Goal: Task Accomplishment & Management: Manage account settings

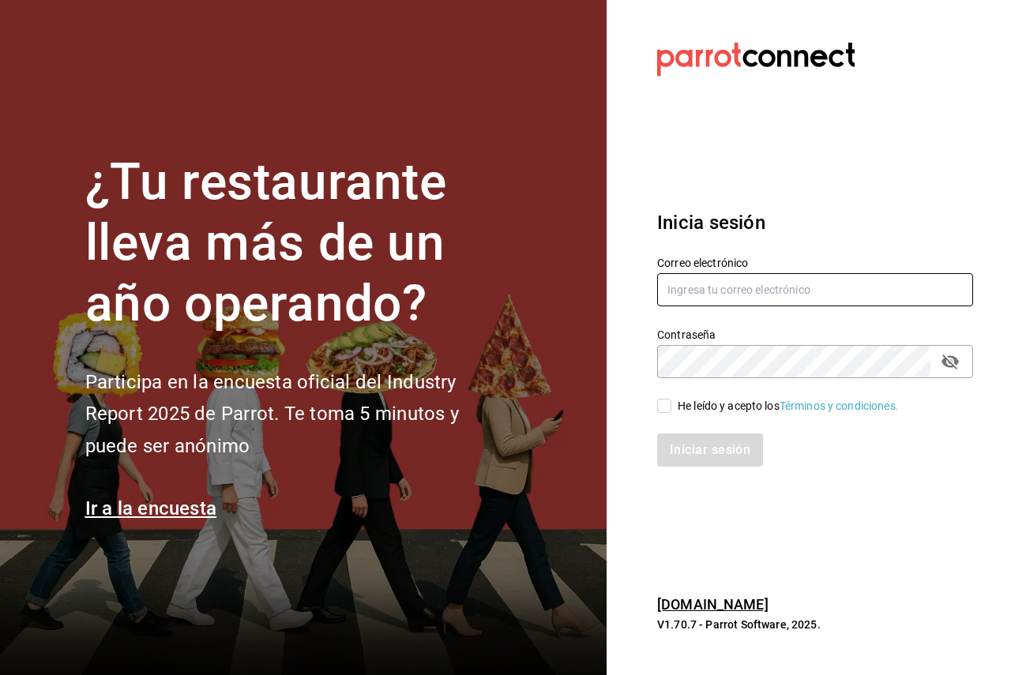
click at [713, 285] on input "text" at bounding box center [815, 289] width 316 height 33
paste input "[PERSON_NAME][EMAIL_ADDRESS][DOMAIN_NAME]"
type input "[PERSON_NAME][EMAIL_ADDRESS][DOMAIN_NAME]"
click at [742, 400] on div "He leído y acepto los Términos y condiciones." at bounding box center [788, 406] width 221 height 17
click at [671, 400] on input "He leído y acepto los Términos y condiciones." at bounding box center [664, 406] width 14 height 14
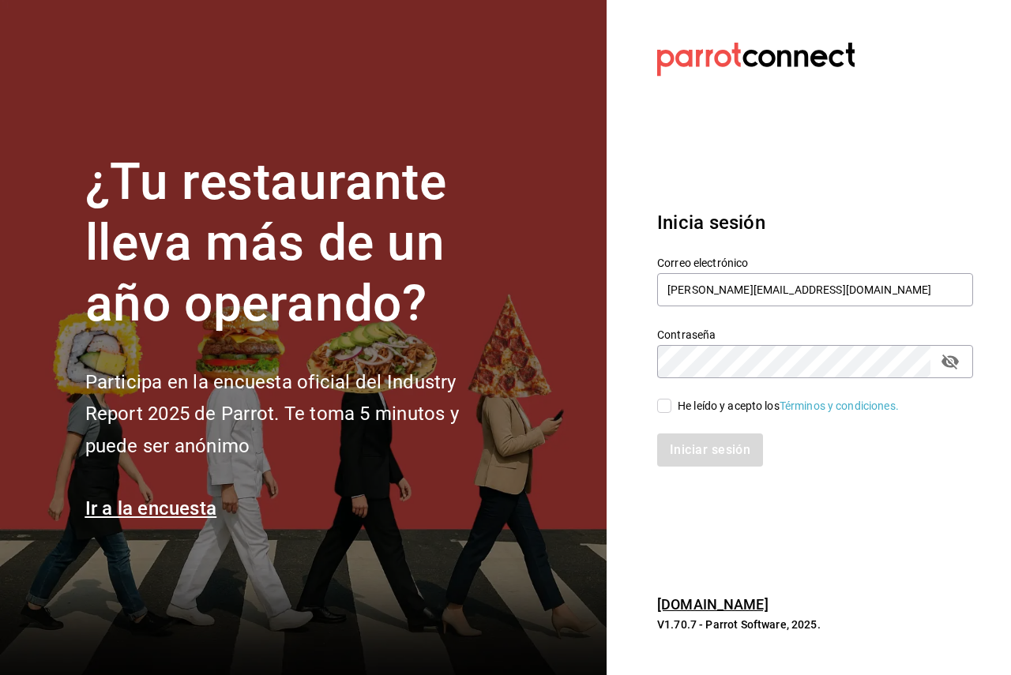
checkbox input "true"
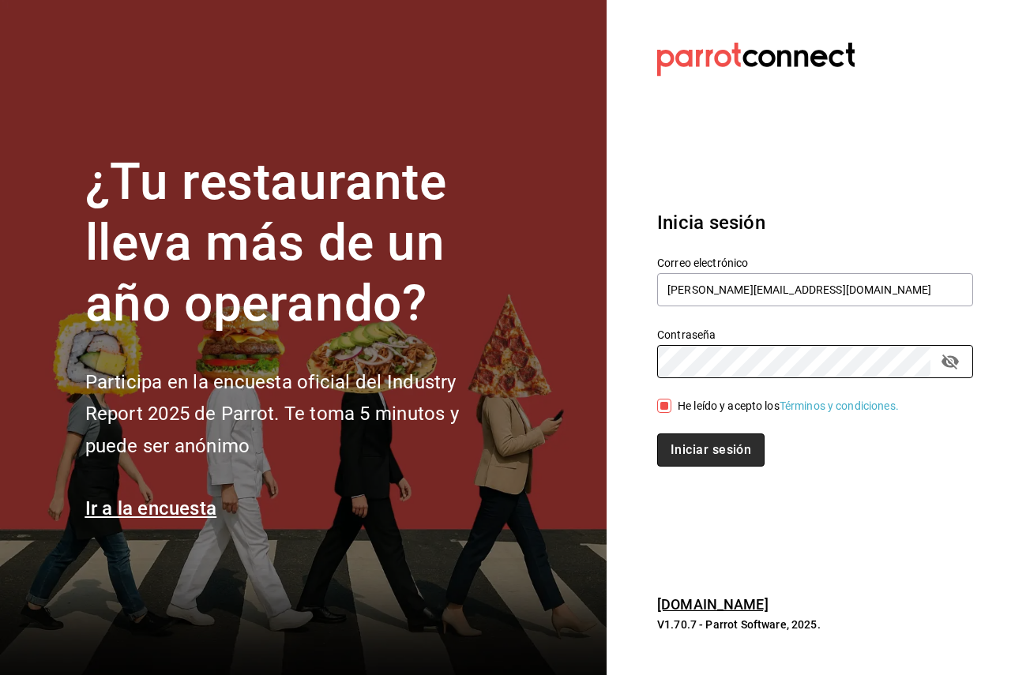
click at [699, 454] on button "Iniciar sesión" at bounding box center [710, 450] width 107 height 33
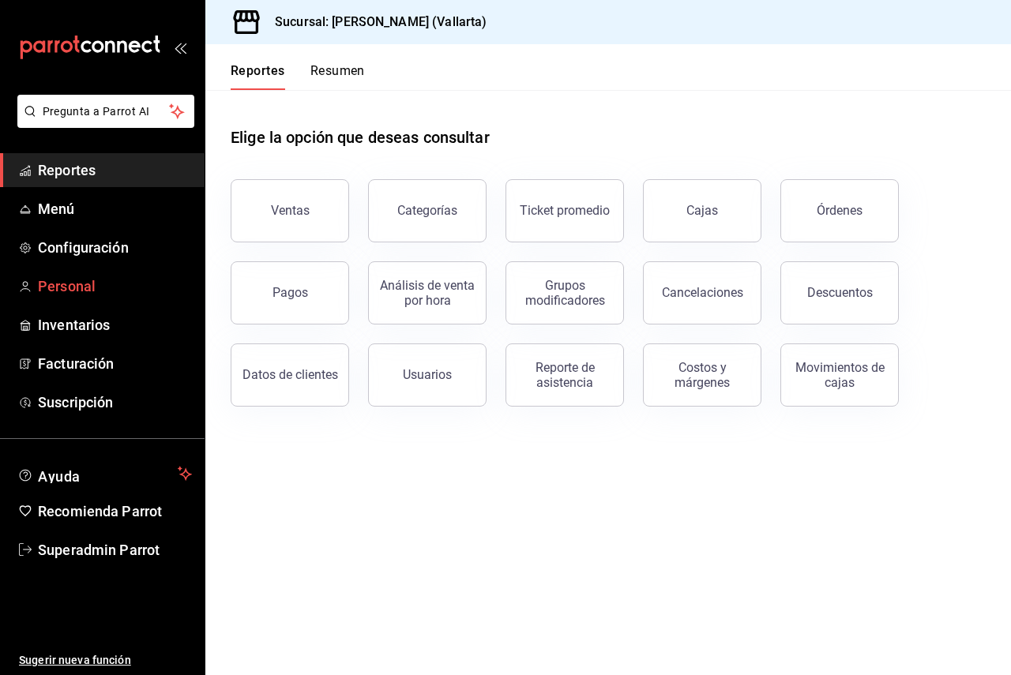
click at [58, 285] on span "Personal" at bounding box center [115, 286] width 154 height 21
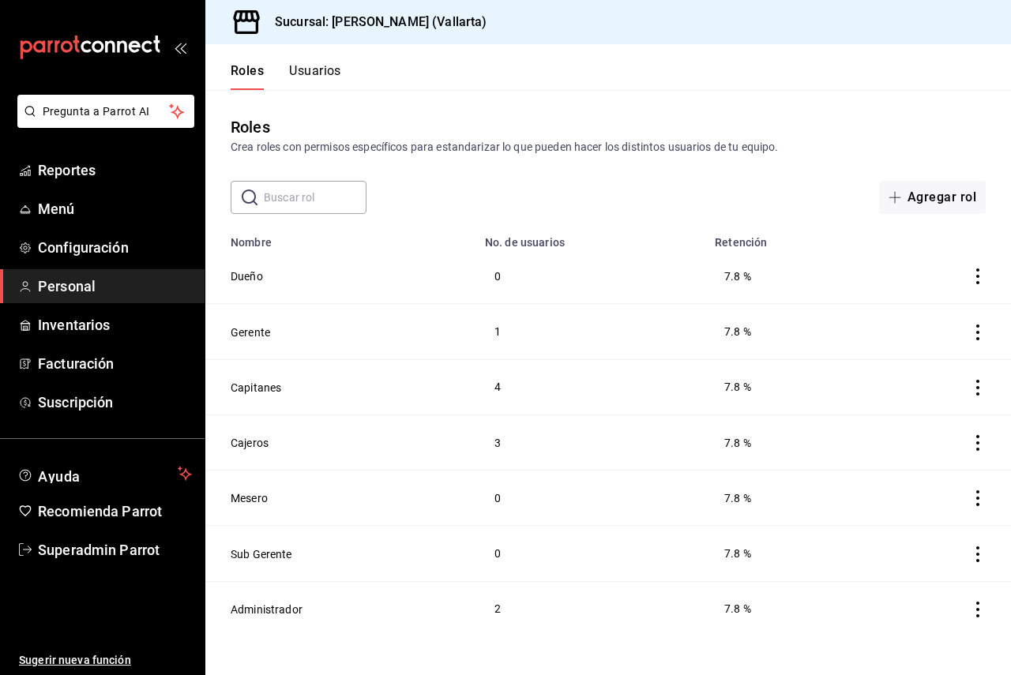
click at [327, 77] on button "Usuarios" at bounding box center [315, 76] width 52 height 27
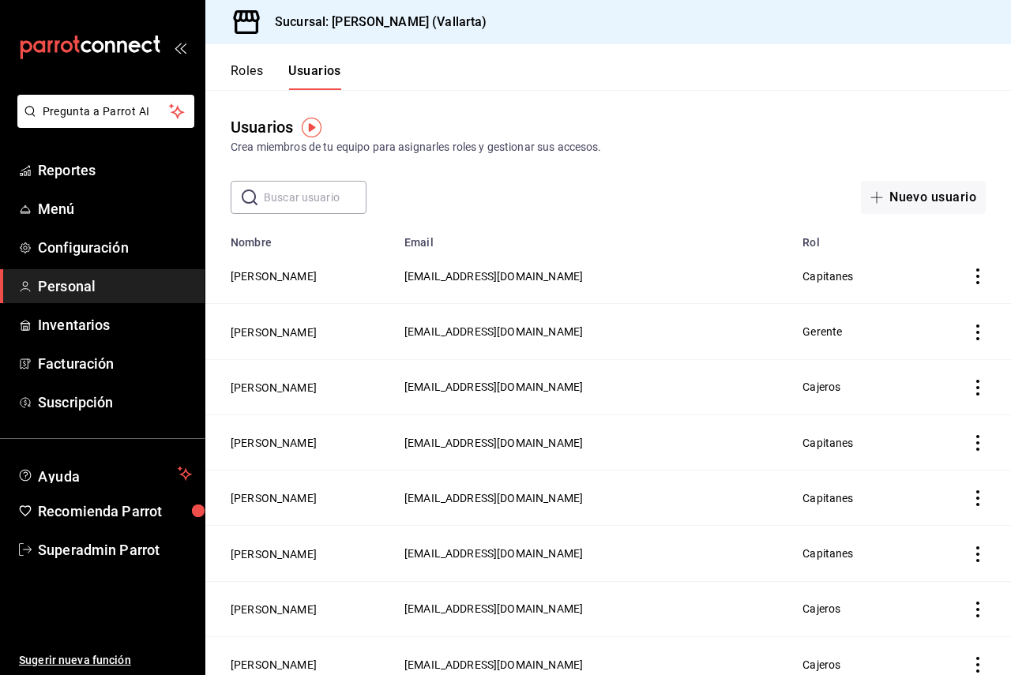
click at [320, 198] on input "text" at bounding box center [315, 198] width 103 height 32
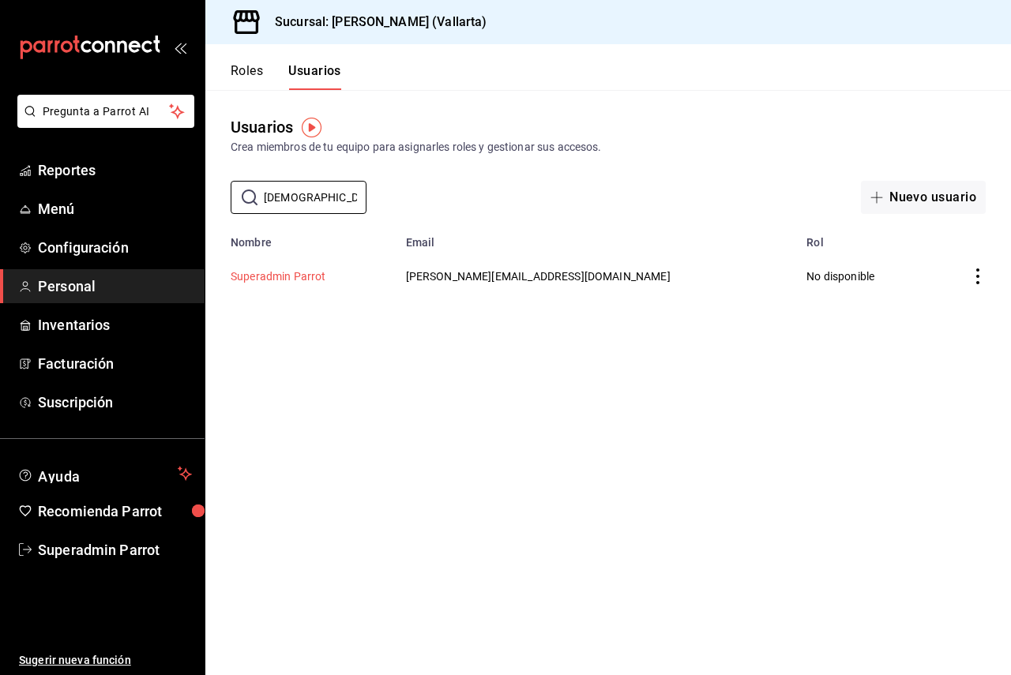
type input "crist"
click at [265, 271] on button "Superadmin Parrot" at bounding box center [279, 276] width 96 height 16
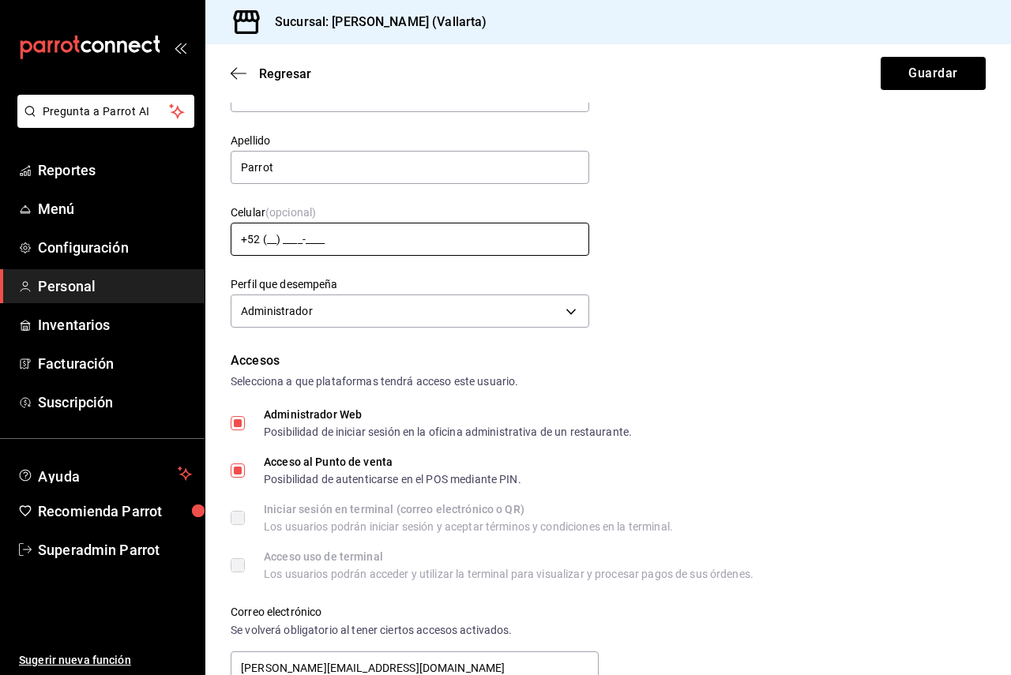
scroll to position [79, 0]
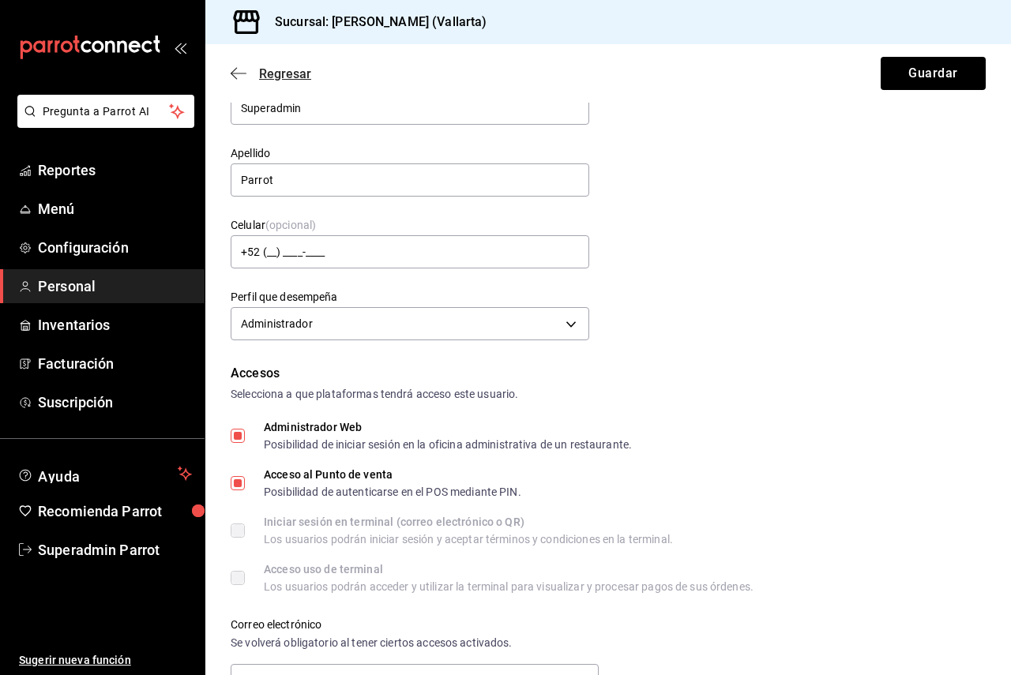
click at [268, 73] on span "Regresar" at bounding box center [285, 73] width 52 height 15
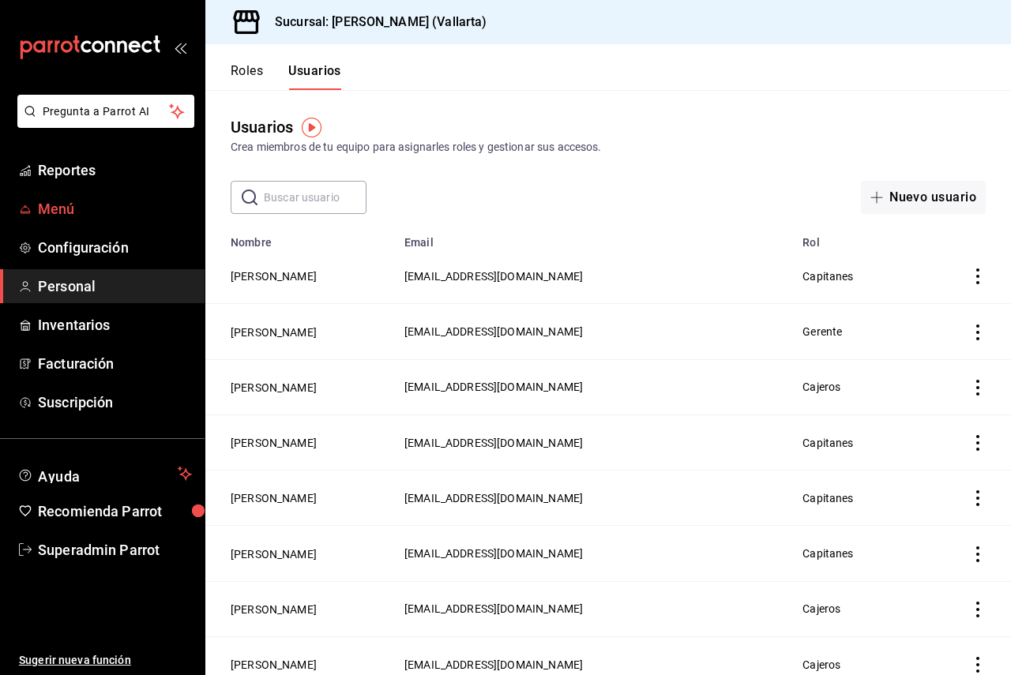
click at [51, 208] on span "Menú" at bounding box center [115, 208] width 154 height 21
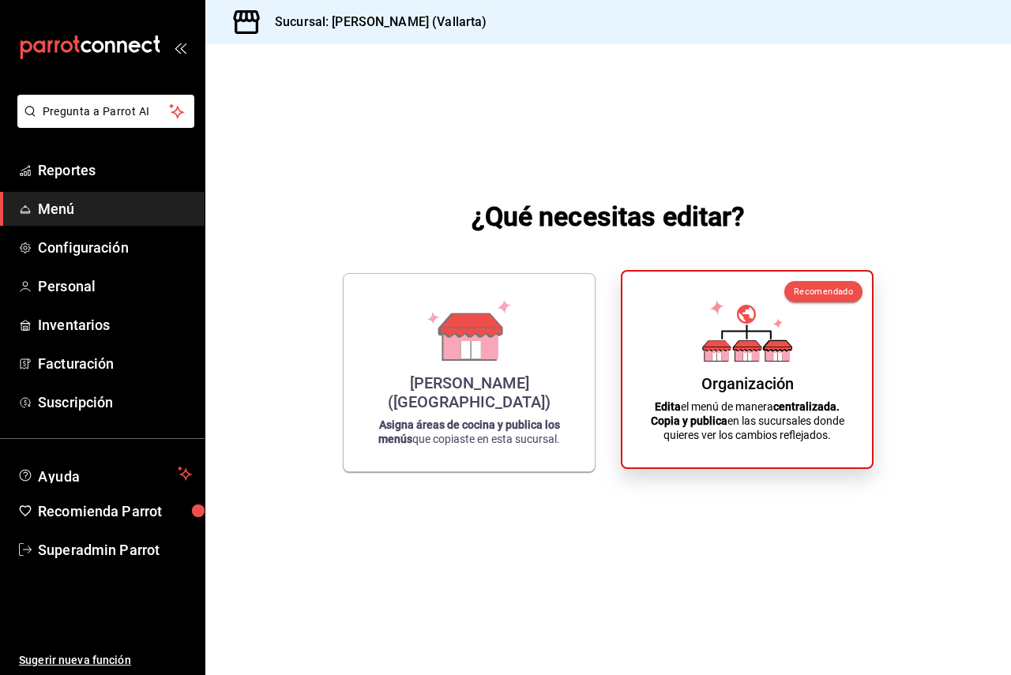
click at [723, 337] on icon at bounding box center [747, 331] width 90 height 62
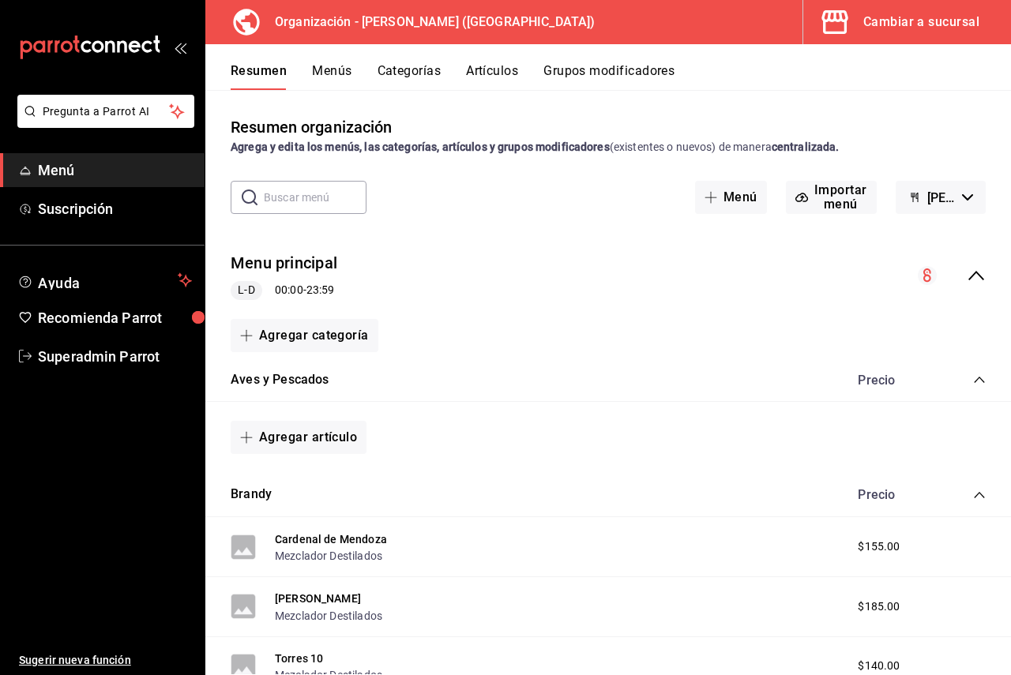
click at [108, 176] on span "Menú" at bounding box center [115, 170] width 154 height 21
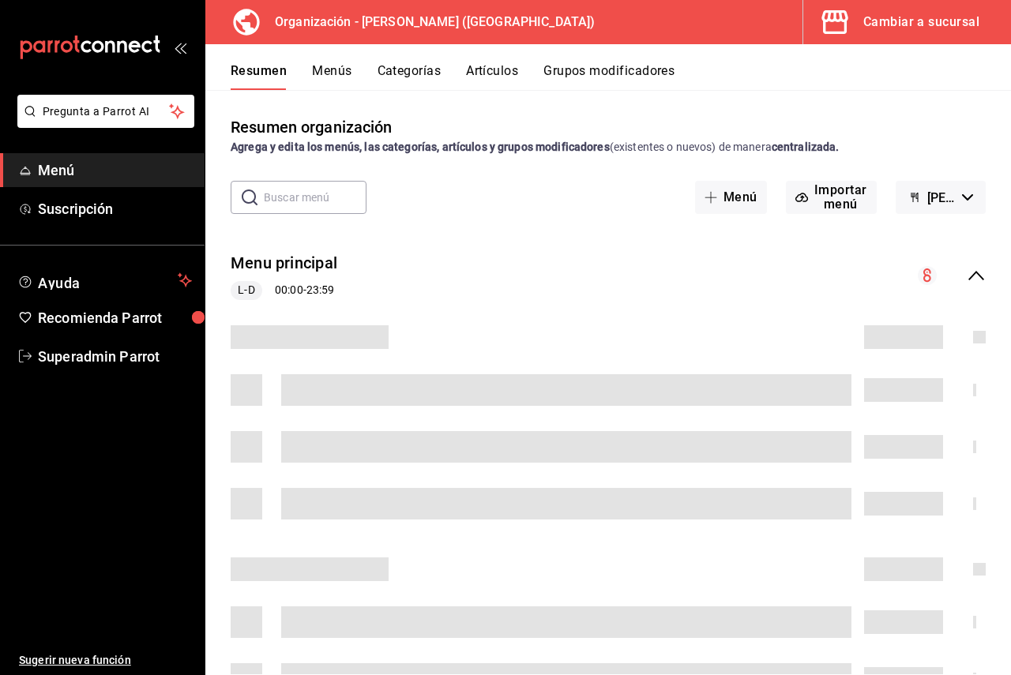
click at [928, 28] on div "Cambiar a sucursal" at bounding box center [921, 22] width 116 height 22
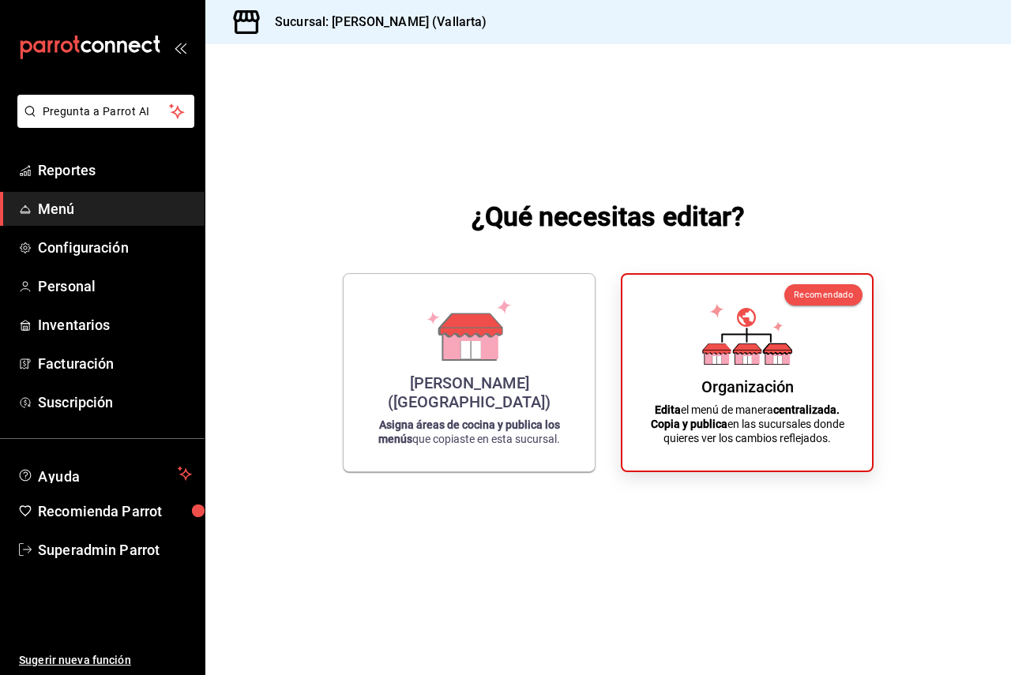
click at [23, 215] on span "mailbox folders" at bounding box center [25, 209] width 13 height 19
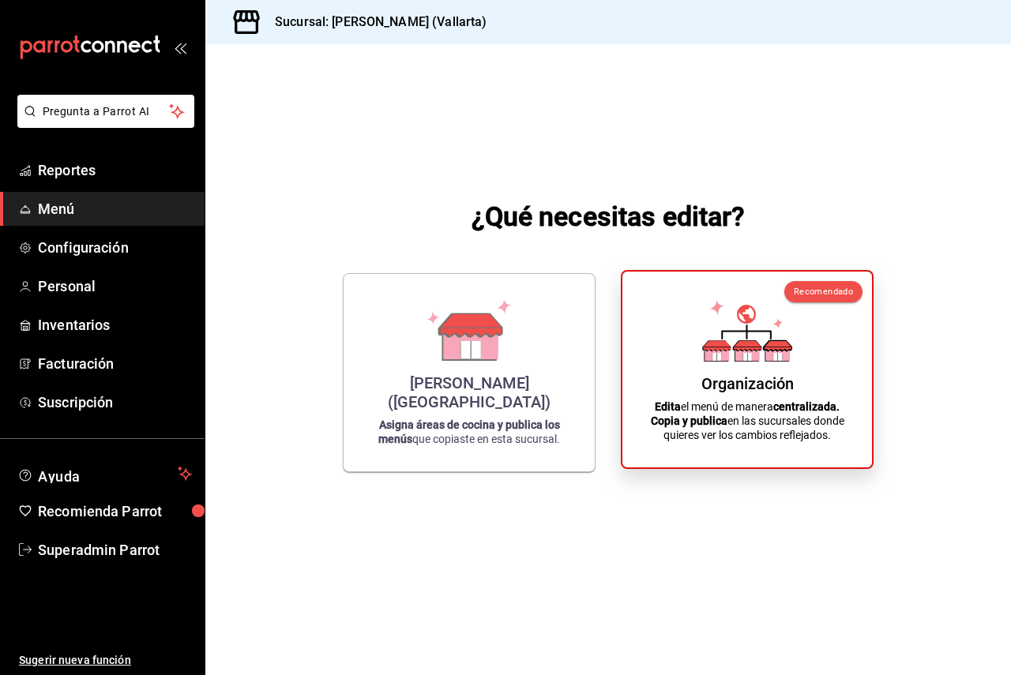
click at [653, 310] on div "Organización Edita el menú de manera centralizada. Copia y publica en las sucur…" at bounding box center [747, 369] width 212 height 171
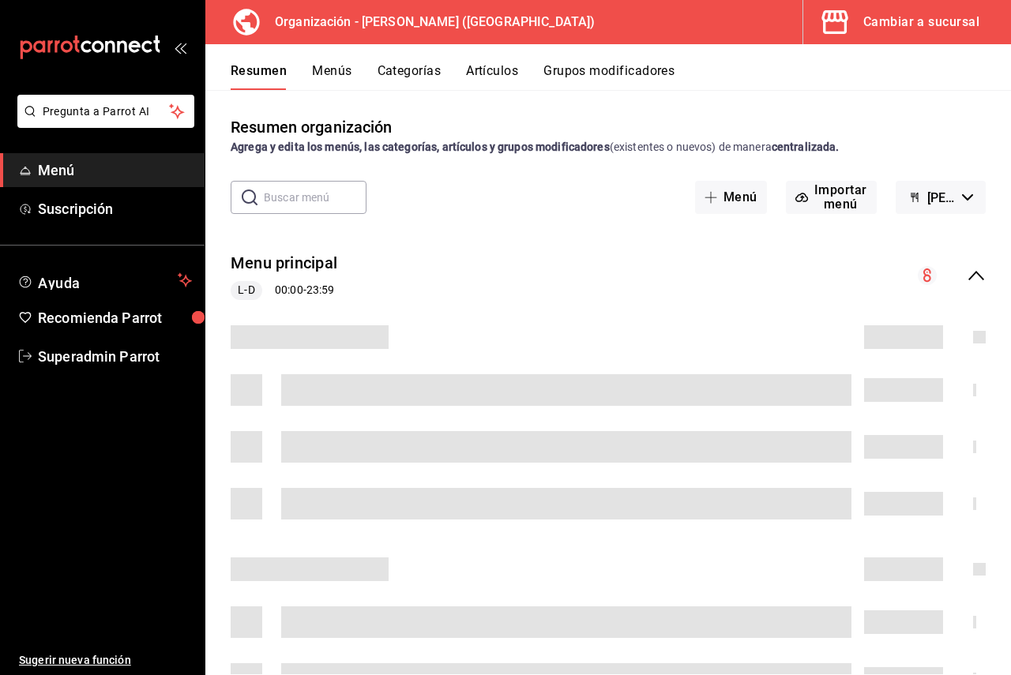
click at [310, 72] on div "Resumen Menús Categorías Artículos Grupos modificadores" at bounding box center [621, 76] width 780 height 27
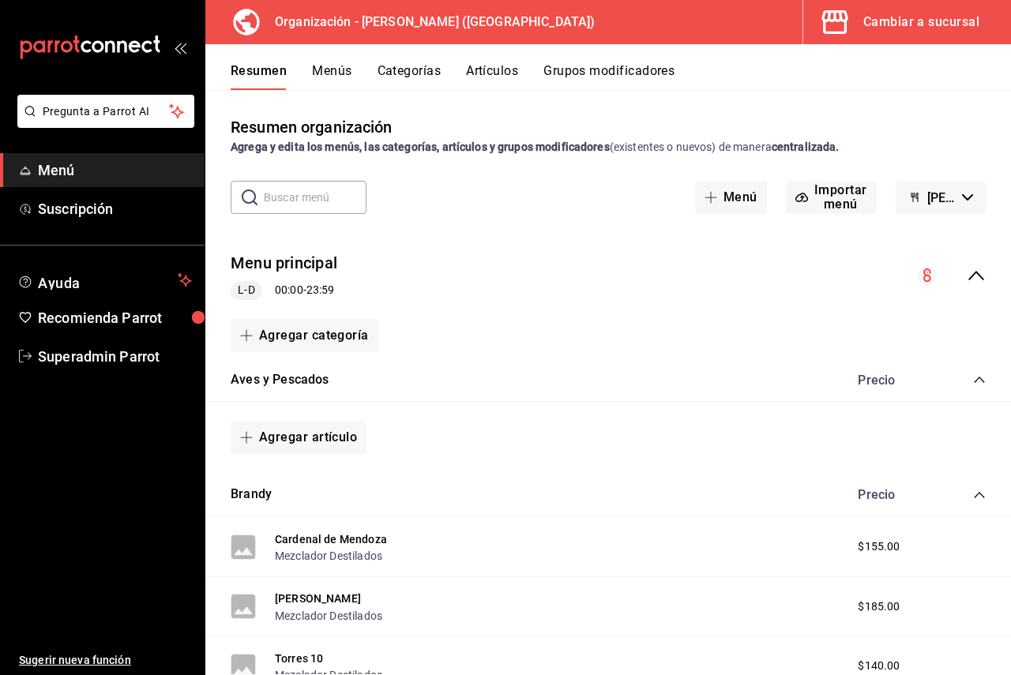
click at [314, 72] on button "Menús" at bounding box center [331, 76] width 39 height 27
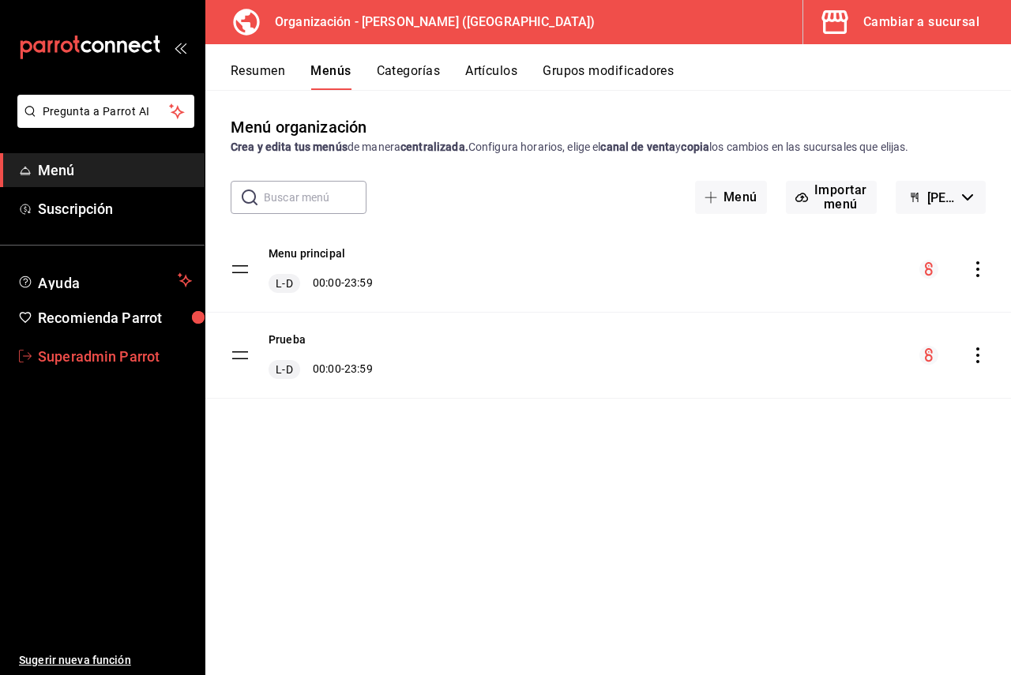
click at [109, 351] on span "Superadmin Parrot" at bounding box center [115, 356] width 154 height 21
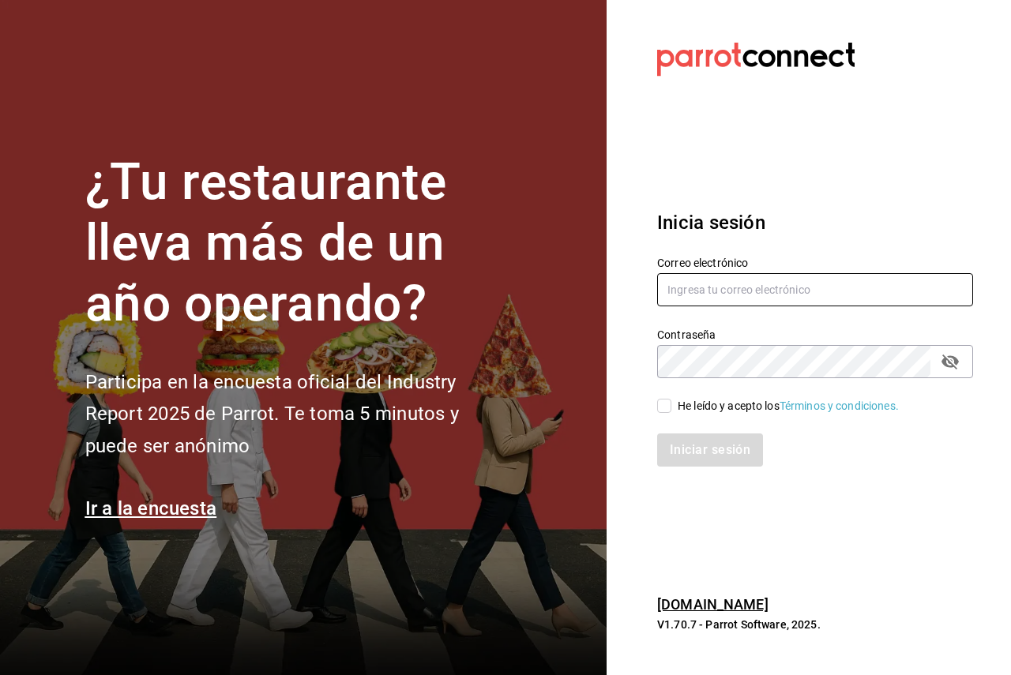
click at [736, 300] on input "text" at bounding box center [815, 289] width 316 height 33
paste input "[PERSON_NAME][EMAIL_ADDRESS][DOMAIN_NAME]"
type input "[PERSON_NAME][EMAIL_ADDRESS][DOMAIN_NAME]"
click at [689, 378] on div "Contraseña" at bounding box center [815, 361] width 316 height 33
drag, startPoint x: 599, startPoint y: 432, endPoint x: 682, endPoint y: 414, distance: 84.9
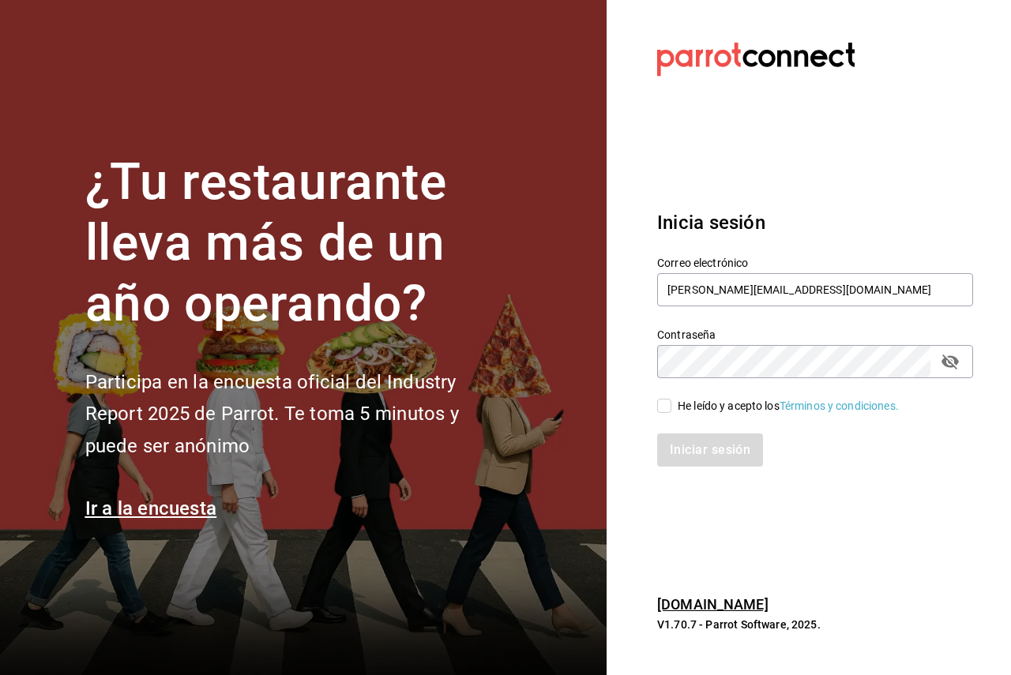
click at [605, 431] on section "¿Tu restaurante lleva más de un año operando? Participa en la encuesta oficial …" at bounding box center [303, 337] width 606 height 675
click at [692, 401] on div "He leído y acepto los Términos y condiciones." at bounding box center [788, 406] width 221 height 17
click at [671, 401] on input "He leído y acepto los Términos y condiciones." at bounding box center [664, 406] width 14 height 14
checkbox input "true"
click at [713, 447] on button "Iniciar sesión" at bounding box center [710, 450] width 107 height 33
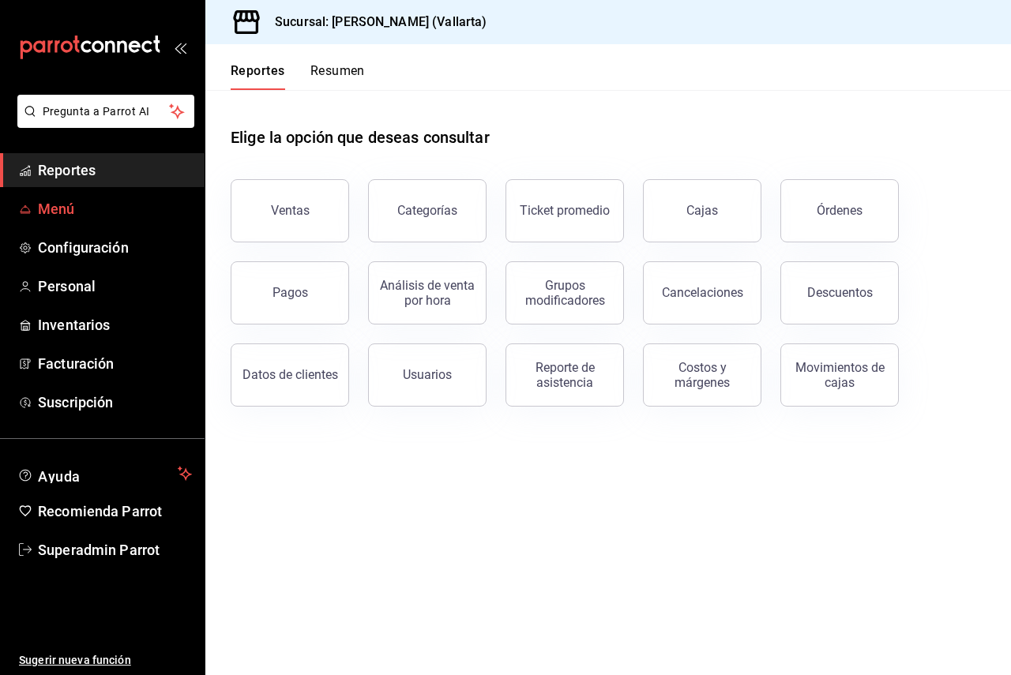
click at [80, 197] on link "Menú" at bounding box center [102, 209] width 205 height 34
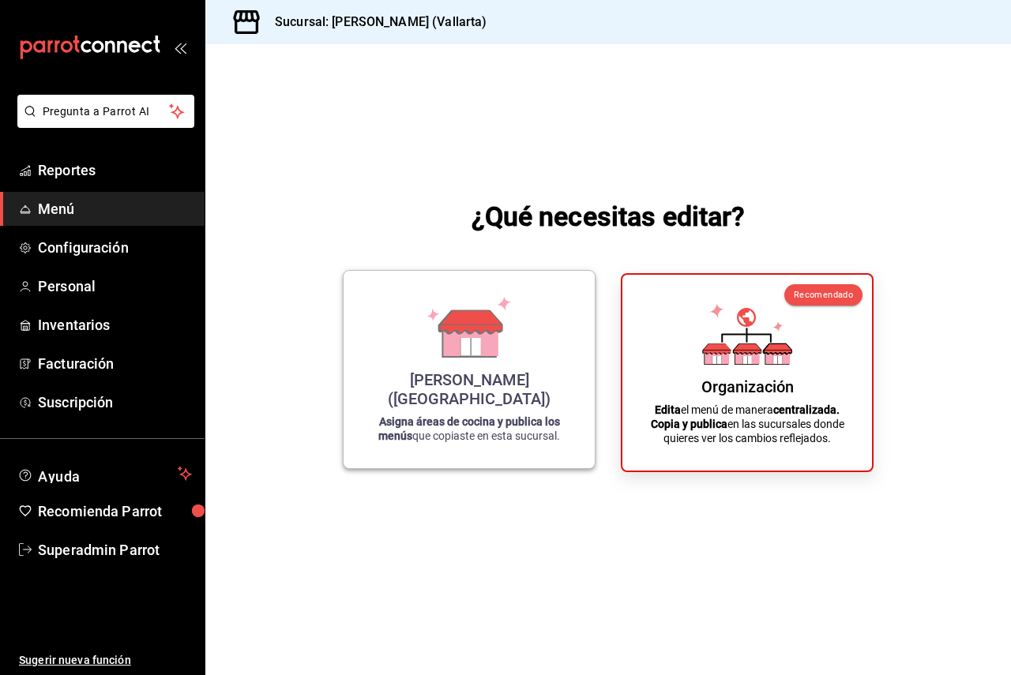
click at [415, 396] on div "Cristina (Vallarta)" at bounding box center [468, 389] width 213 height 38
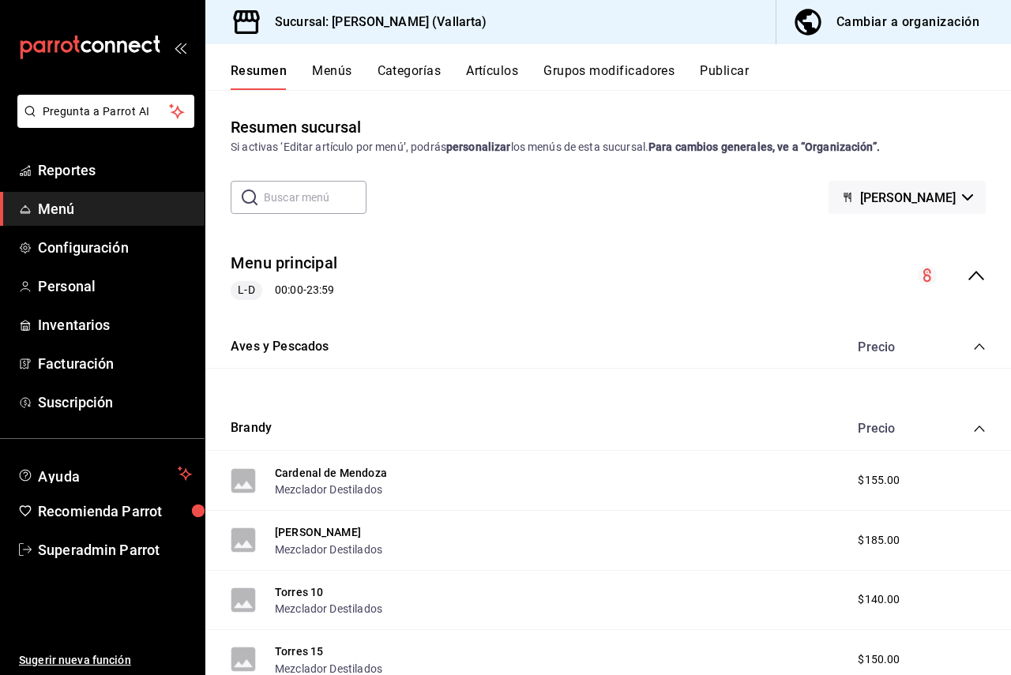
click at [877, 21] on div "Cambiar a organización" at bounding box center [907, 22] width 143 height 22
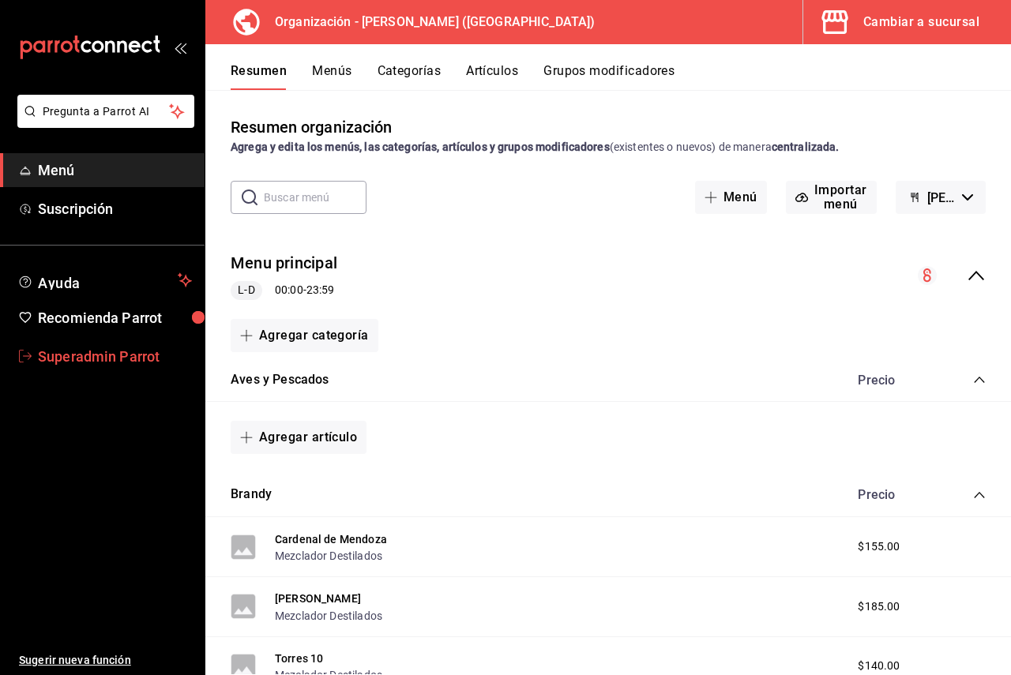
click at [95, 352] on span "Superadmin Parrot" at bounding box center [115, 356] width 154 height 21
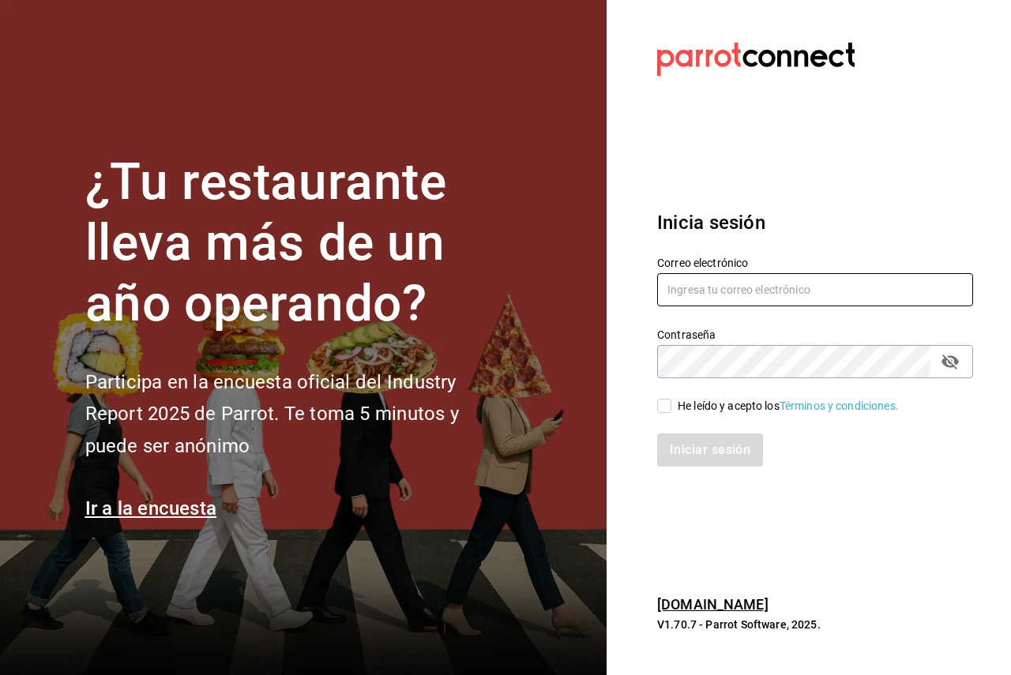
click at [768, 287] on input "text" at bounding box center [815, 289] width 316 height 33
click at [706, 292] on input "text" at bounding box center [815, 289] width 316 height 33
paste input "echavarria.05@hotmail.com"
type input "echavarria.05@hotmail.com"
click at [698, 409] on div "He leído y acepto los Términos y condiciones." at bounding box center [788, 406] width 221 height 17
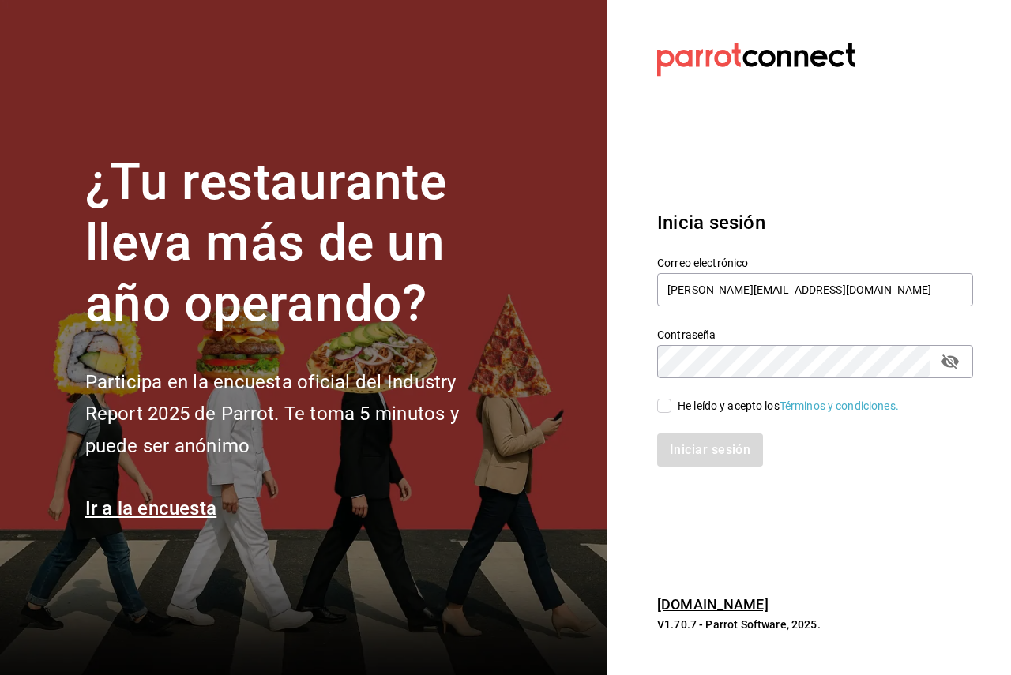
click at [671, 409] on input "He leído y acepto los Términos y condiciones." at bounding box center [664, 406] width 14 height 14
checkbox input "true"
click at [737, 458] on button "Iniciar sesión" at bounding box center [710, 450] width 107 height 33
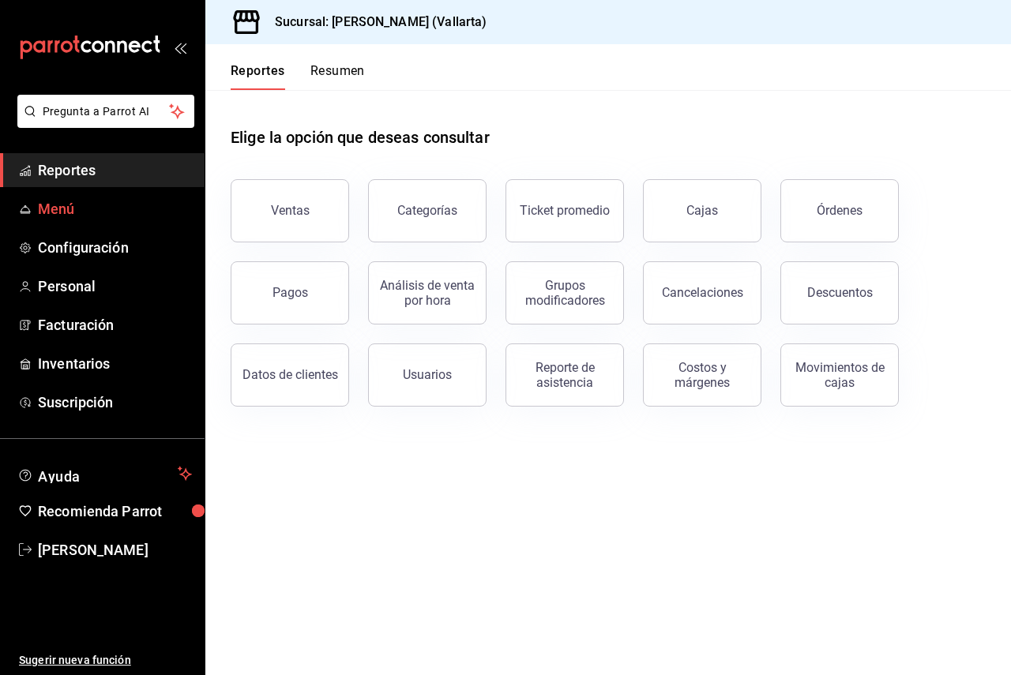
click at [47, 219] on span "Menú" at bounding box center [115, 208] width 154 height 21
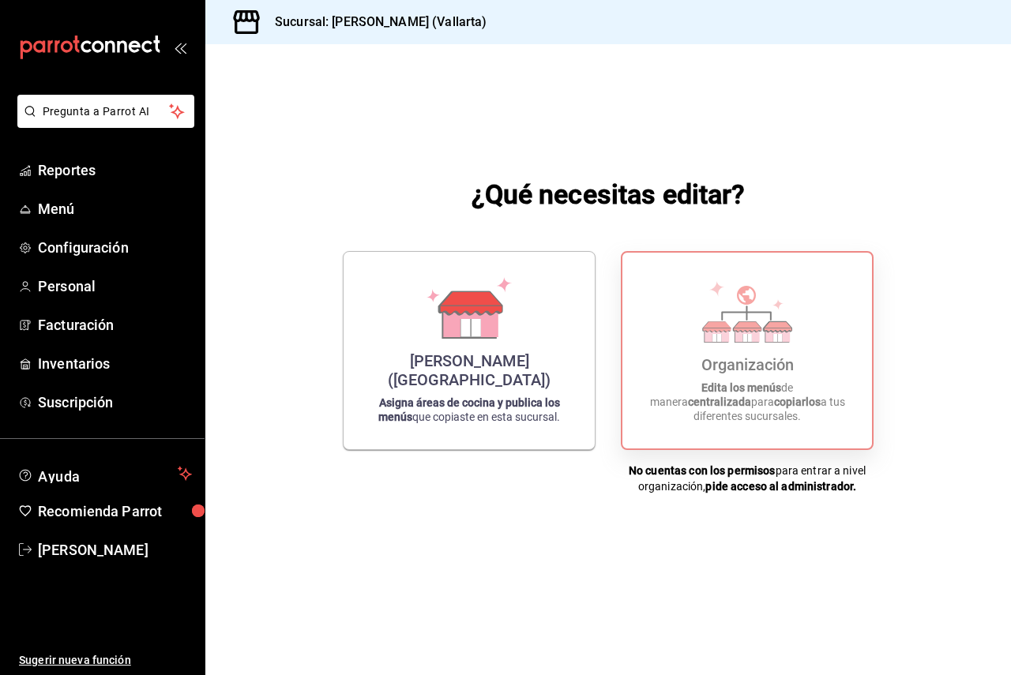
click at [774, 408] on strong "copiarlos" at bounding box center [797, 402] width 47 height 13
click at [81, 284] on span "Personal" at bounding box center [115, 286] width 154 height 21
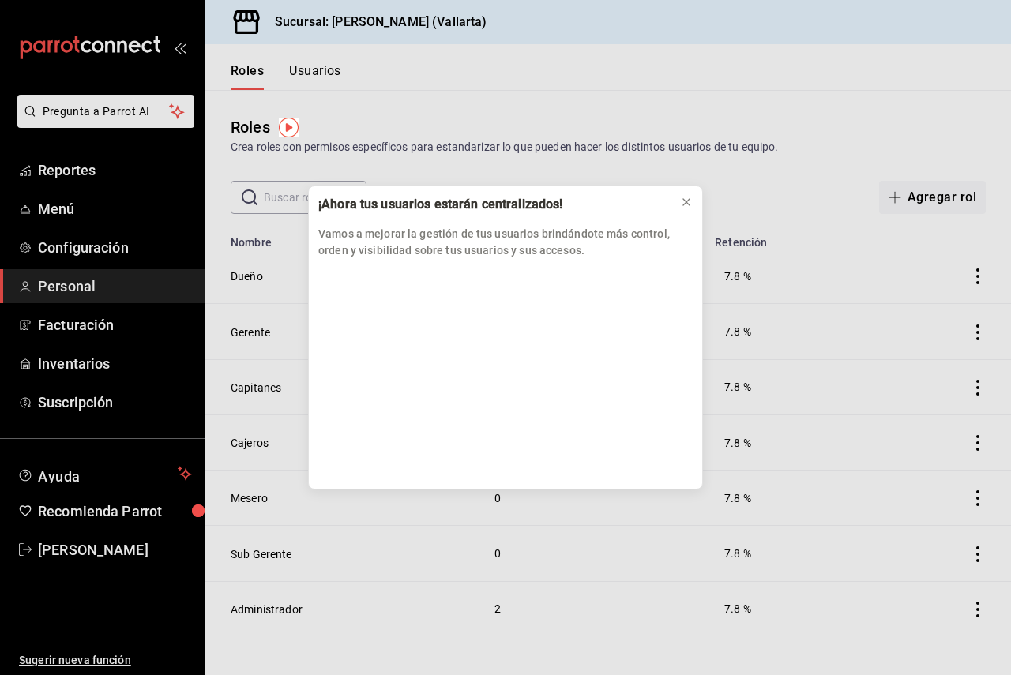
click at [672, 212] on div "¡Ahora tus usuarios estarán centralizados! Vamos a mejorar la gestión de tus us…" at bounding box center [505, 227] width 393 height 82
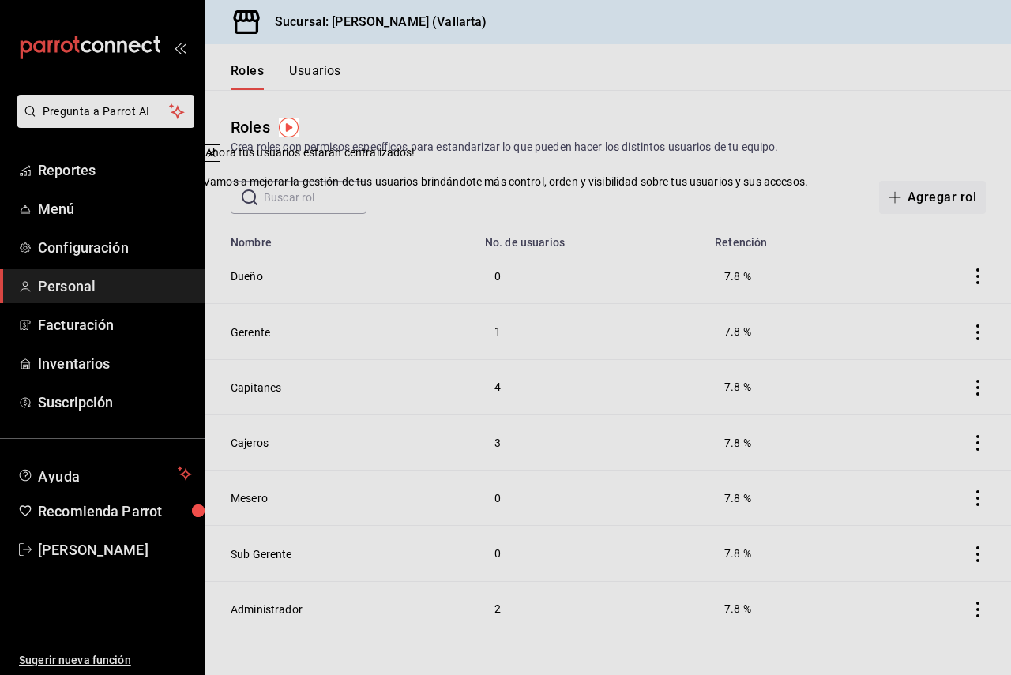
click at [682, 206] on div "​ ​ Agregar rol" at bounding box center [607, 197] width 805 height 33
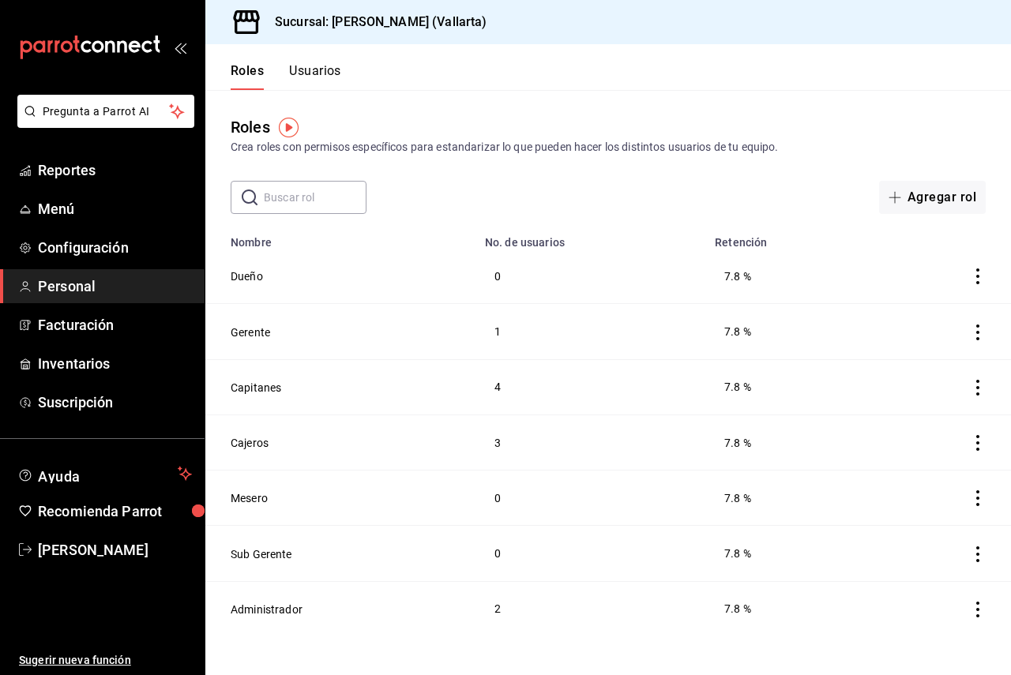
click at [309, 85] on button "Usuarios" at bounding box center [315, 76] width 52 height 27
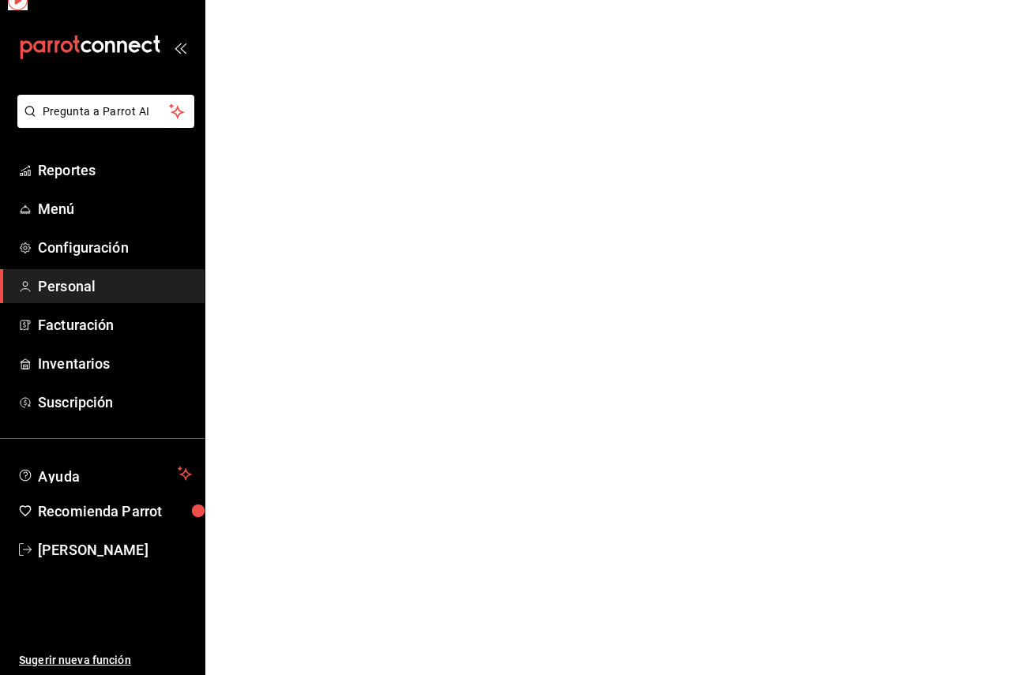
click at [309, 0] on html "Pregunta a Parrot AI Reportes Menú Configuración Personal Facturación Inventari…" at bounding box center [505, 0] width 1011 height 0
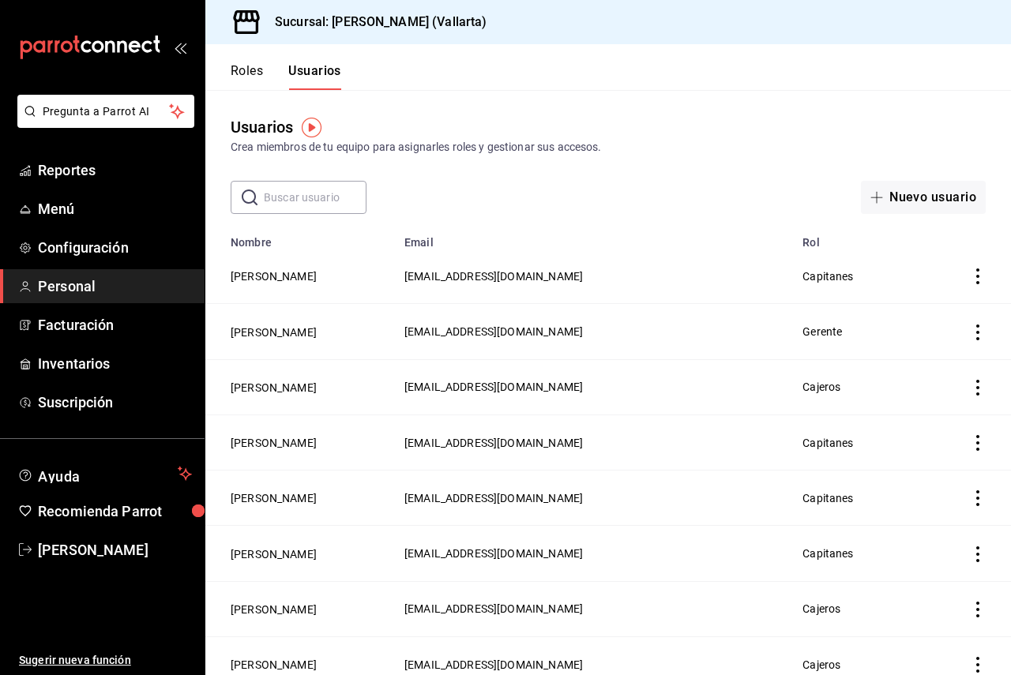
click at [317, 208] on input "text" at bounding box center [315, 198] width 103 height 32
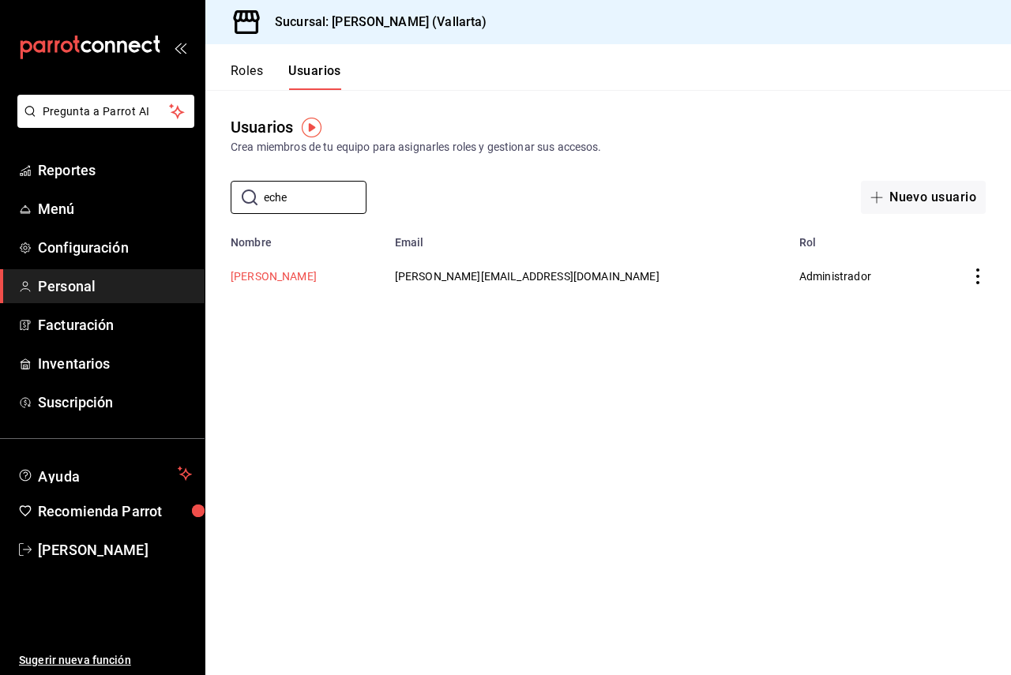
type input "eche"
click at [287, 276] on button "[PERSON_NAME]" at bounding box center [274, 276] width 86 height 16
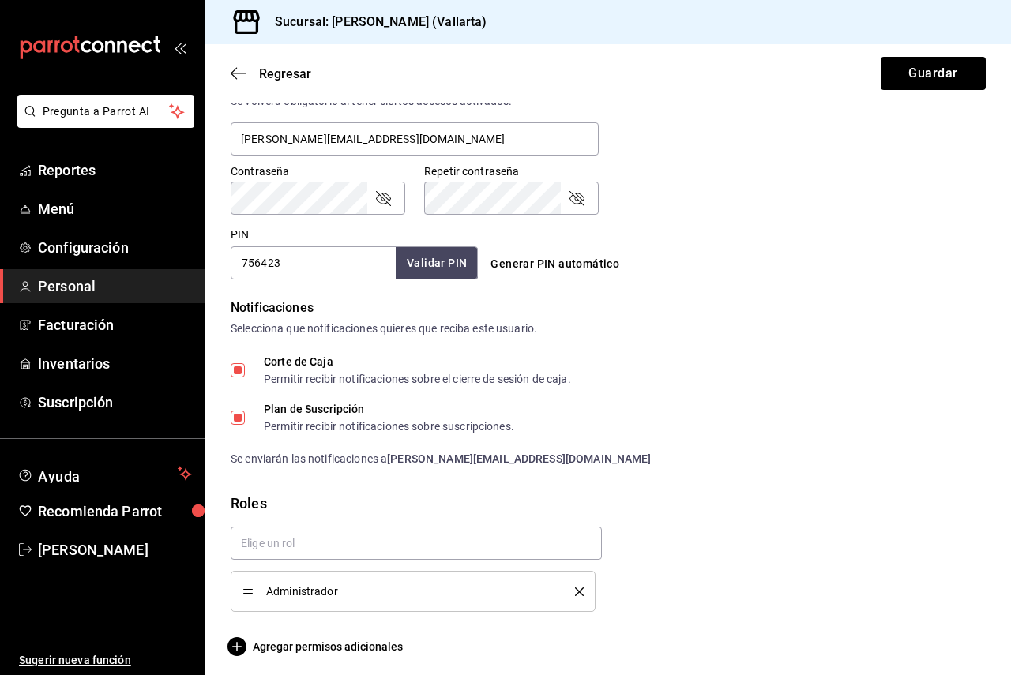
scroll to position [627, 0]
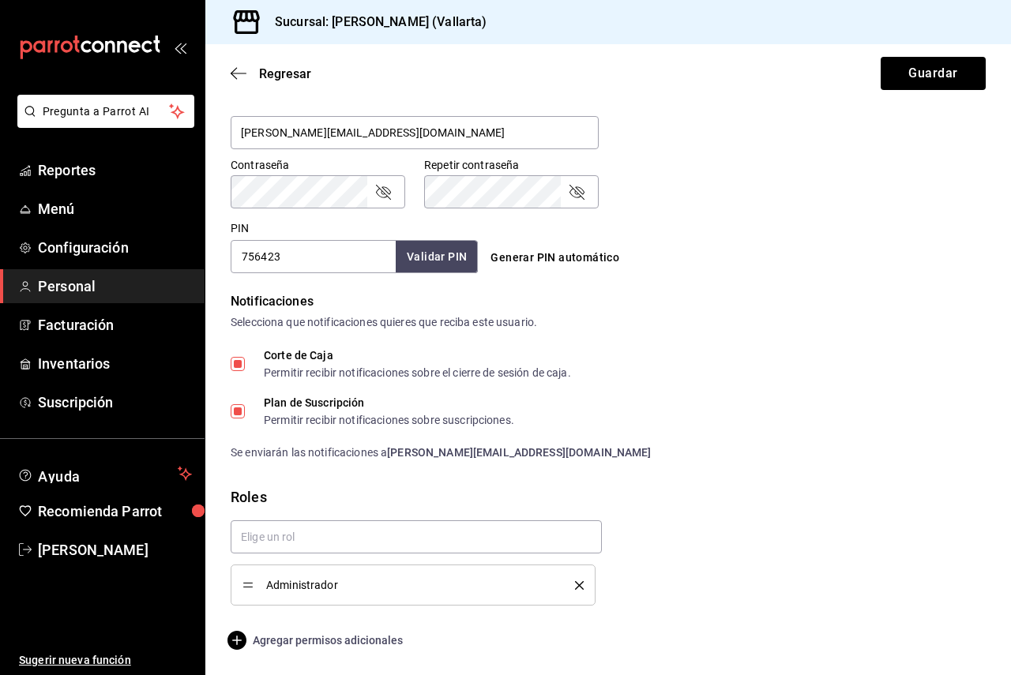
click at [386, 644] on span "Agregar permisos adicionales" at bounding box center [317, 640] width 172 height 19
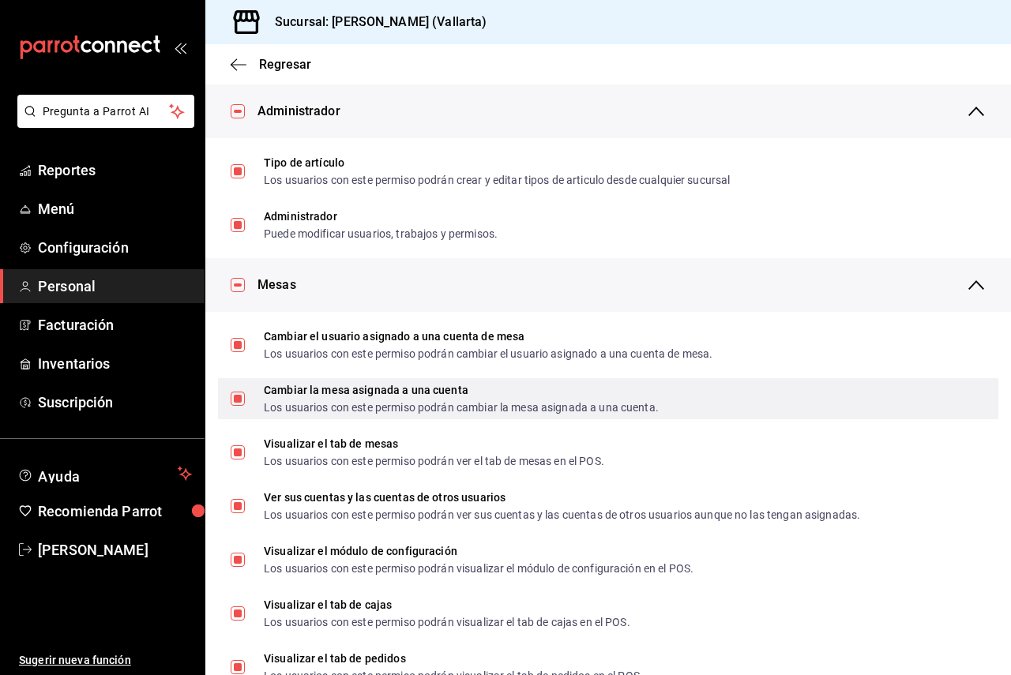
scroll to position [0, 0]
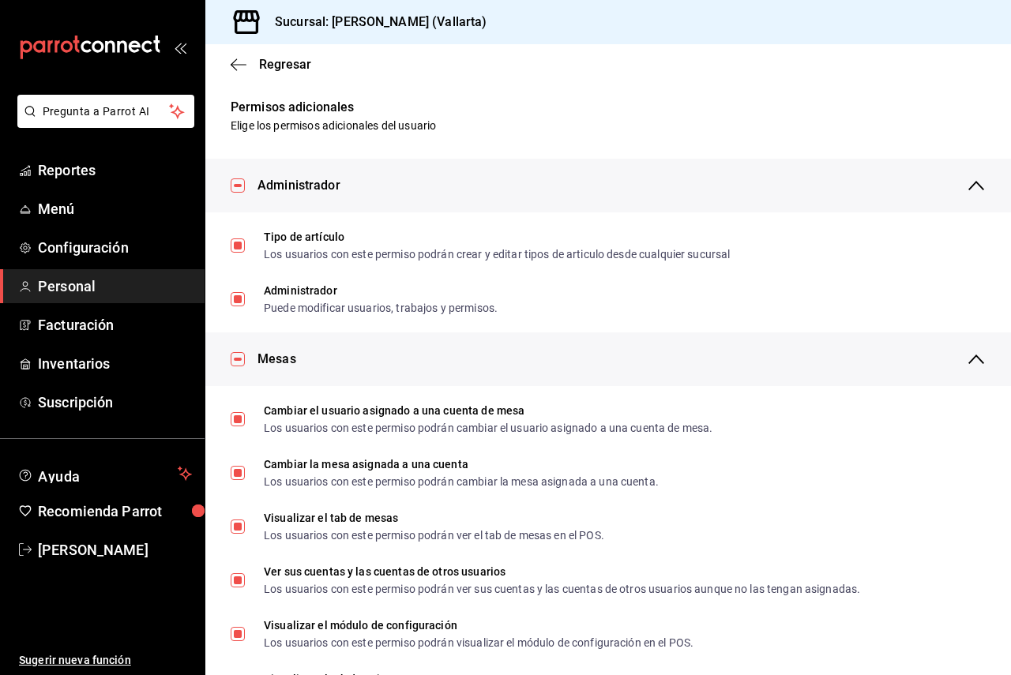
click at [437, 197] on div "Administrador" at bounding box center [621, 186] width 728 height 54
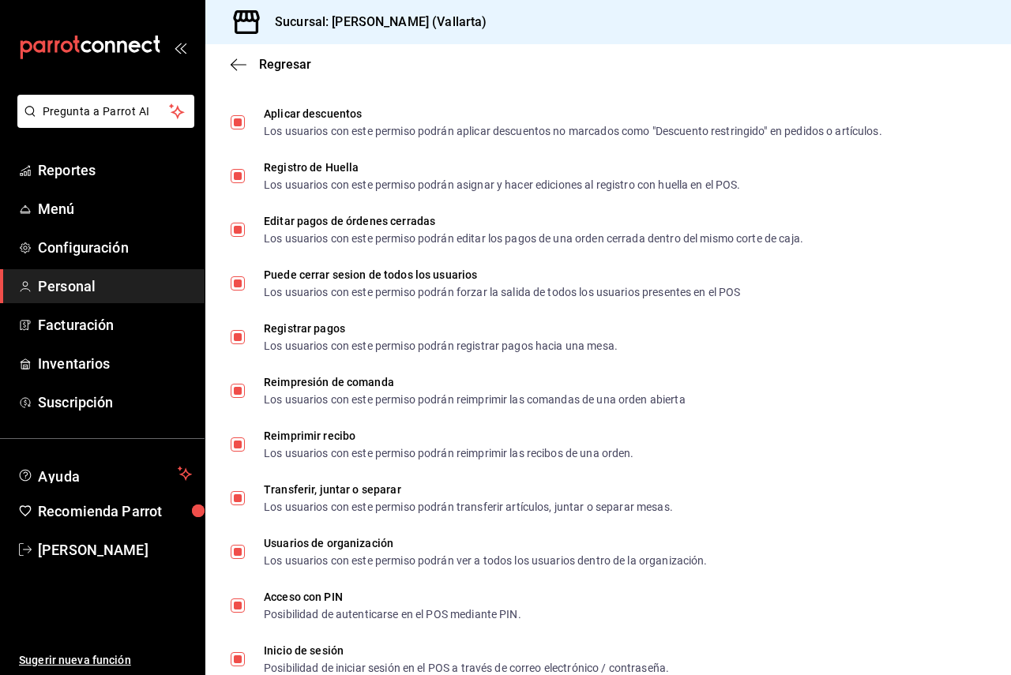
scroll to position [1921, 0]
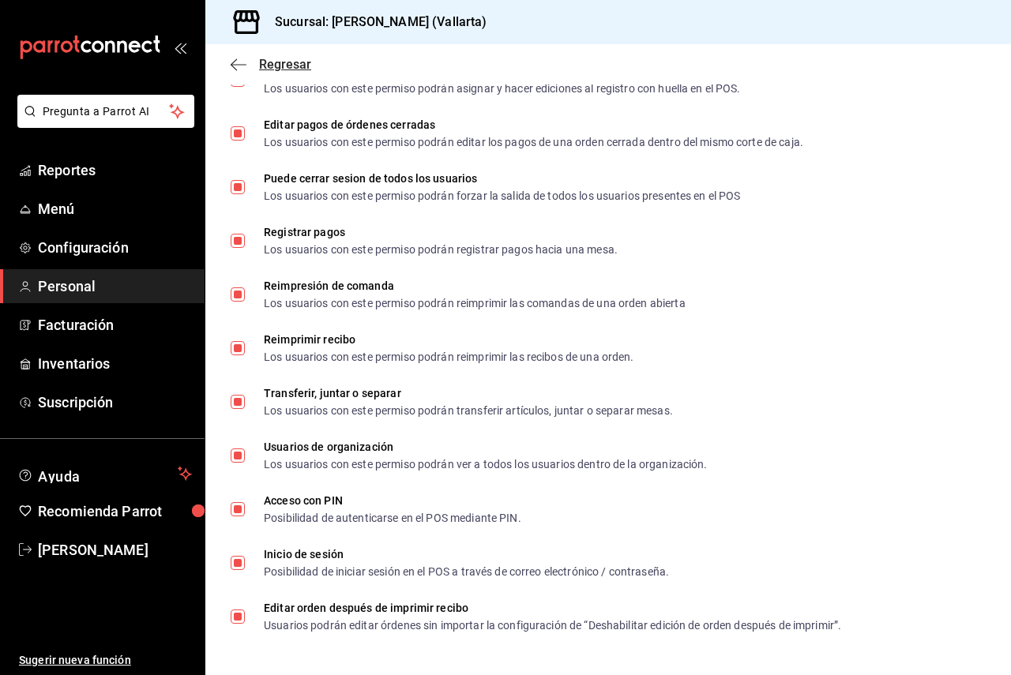
click at [244, 69] on icon "button" at bounding box center [239, 65] width 16 height 14
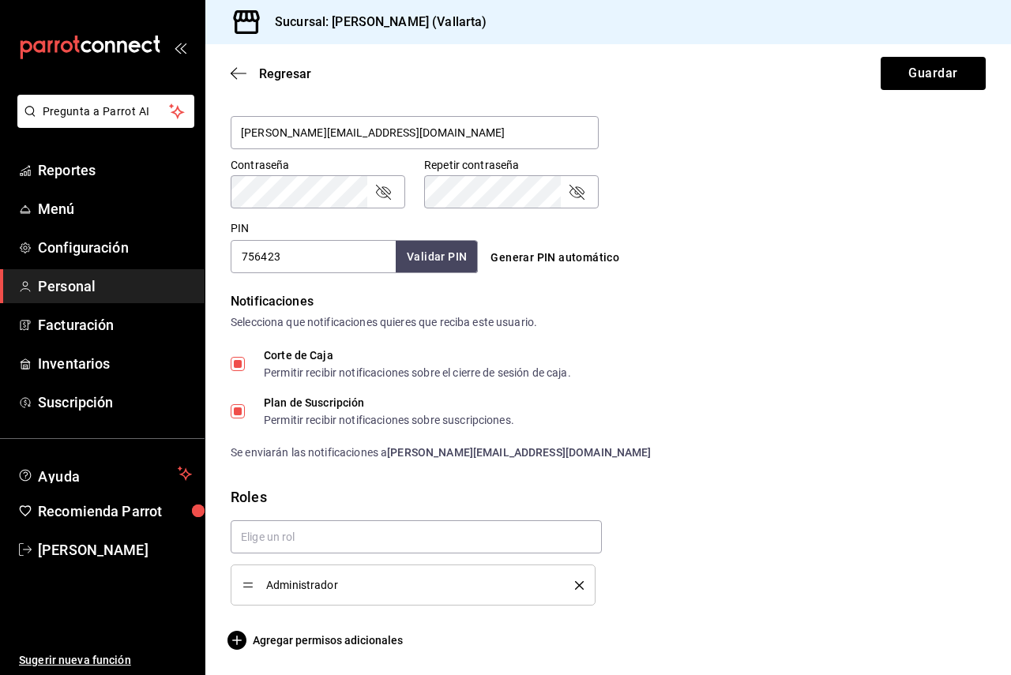
scroll to position [627, 0]
click at [330, 136] on input "echavarria.05@hotmail.com" at bounding box center [415, 132] width 368 height 33
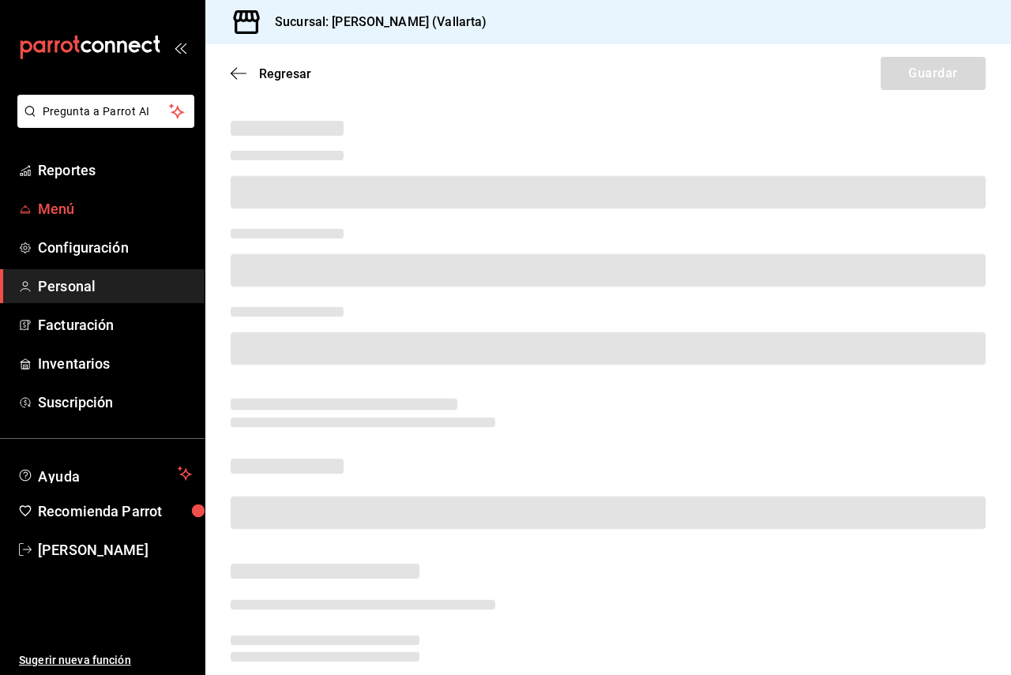
click at [69, 202] on span "Menú" at bounding box center [115, 208] width 154 height 21
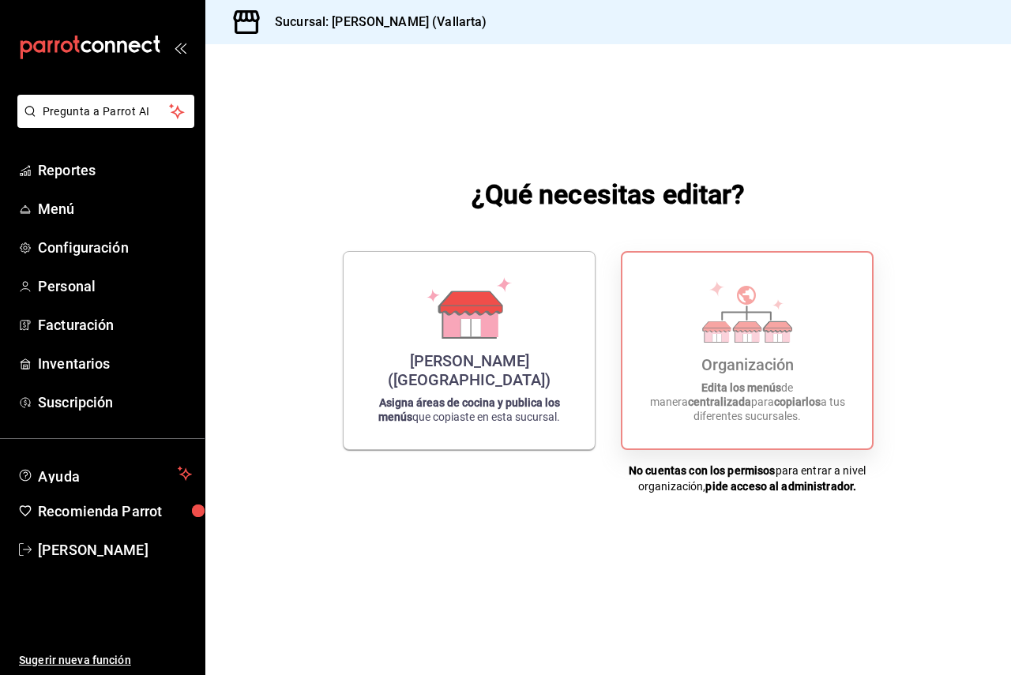
click at [711, 374] on div "Organización" at bounding box center [747, 364] width 92 height 19
click at [121, 538] on link "[PERSON_NAME]" at bounding box center [102, 550] width 205 height 34
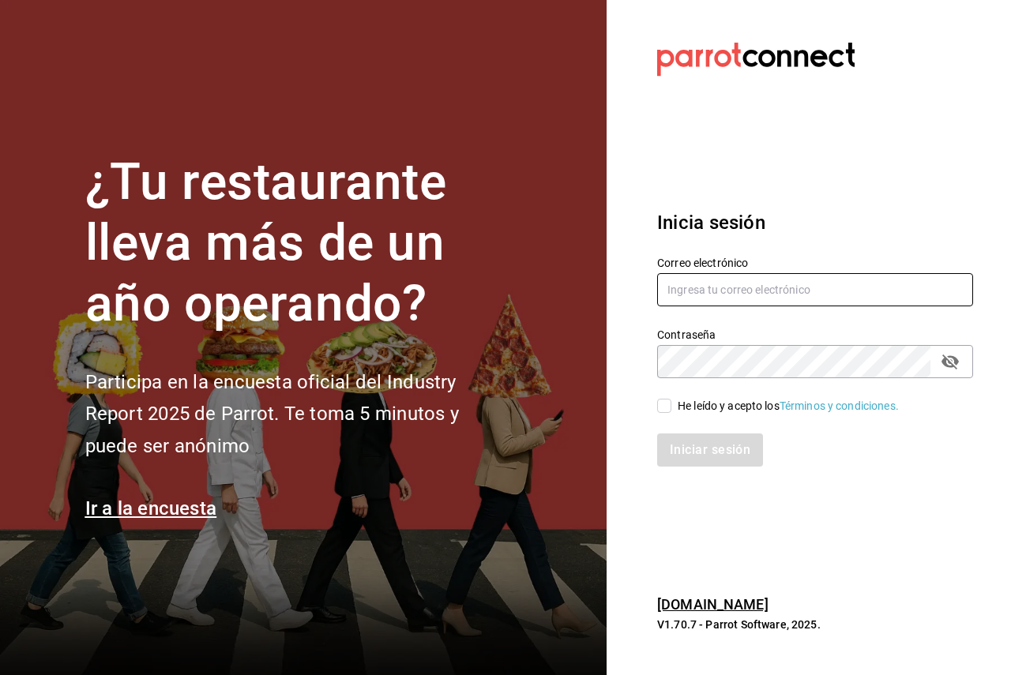
click at [753, 306] on input "text" at bounding box center [815, 289] width 316 height 33
paste input "[PERSON_NAME][EMAIL_ADDRESS][DOMAIN_NAME]"
type input "[PERSON_NAME][EMAIL_ADDRESS][DOMAIN_NAME]"
click at [674, 409] on span "He leído y acepto los Términos y condiciones." at bounding box center [784, 406] width 227 height 17
click at [671, 409] on input "He leído y acepto los Términos y condiciones." at bounding box center [664, 406] width 14 height 14
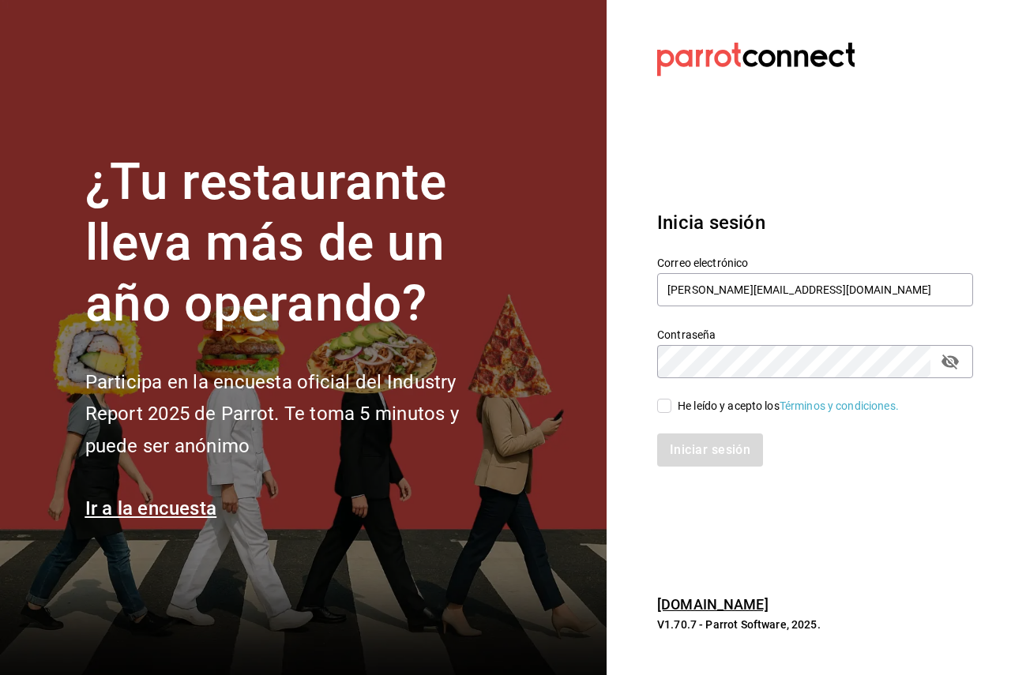
checkbox input "true"
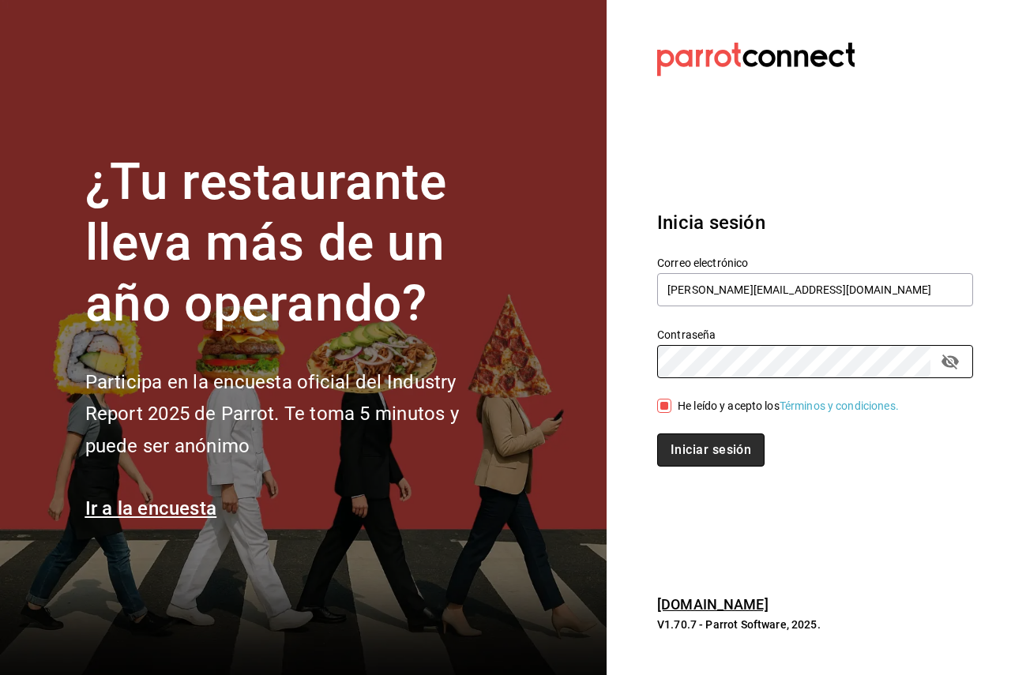
click at [670, 456] on button "Iniciar sesión" at bounding box center [710, 450] width 107 height 33
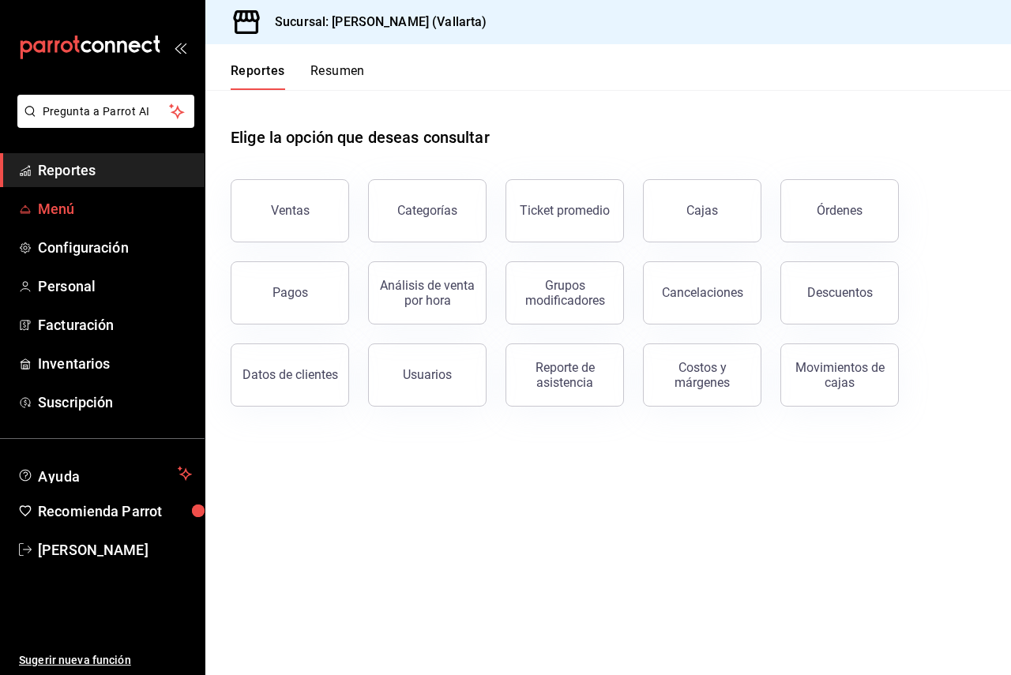
click at [85, 216] on span "Menú" at bounding box center [115, 208] width 154 height 21
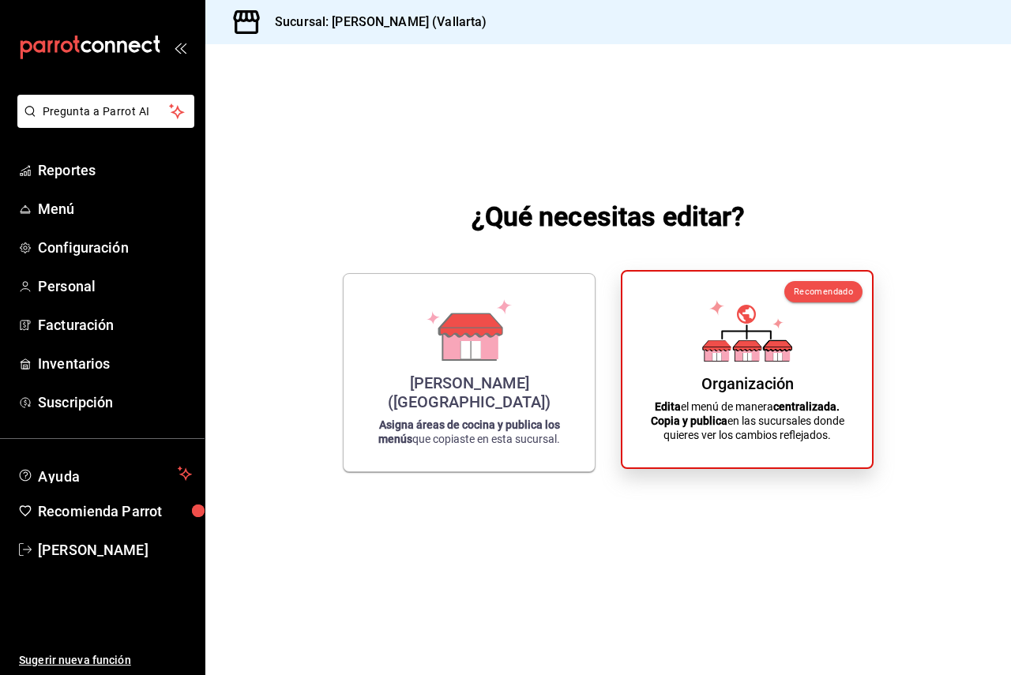
click at [721, 337] on icon at bounding box center [747, 331] width 90 height 62
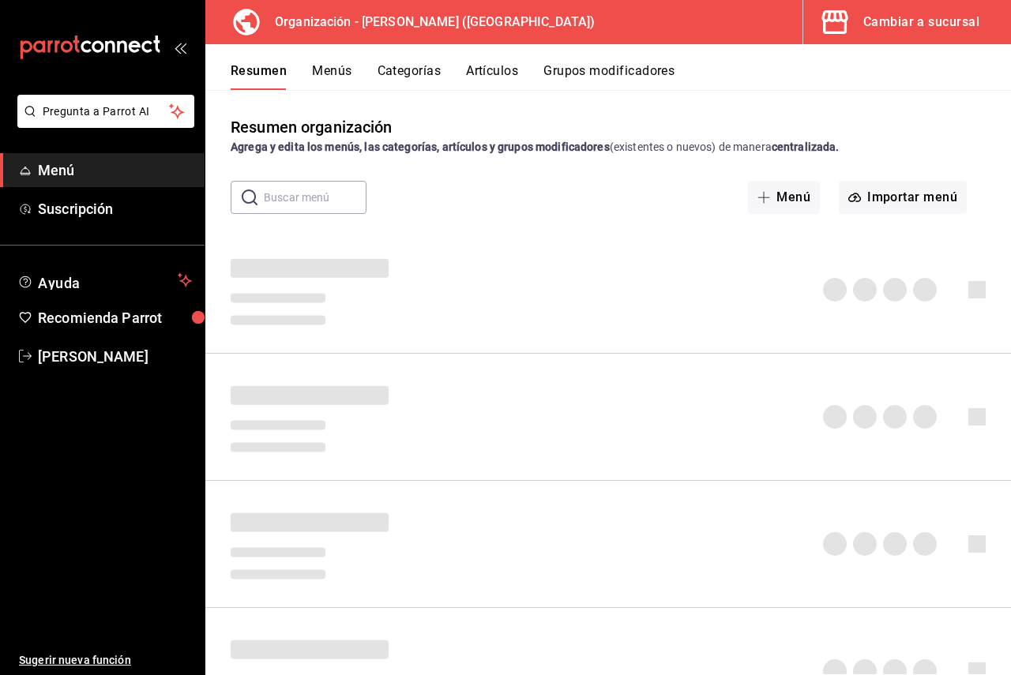
click at [904, 28] on div "Cambiar a sucursal" at bounding box center [921, 22] width 116 height 22
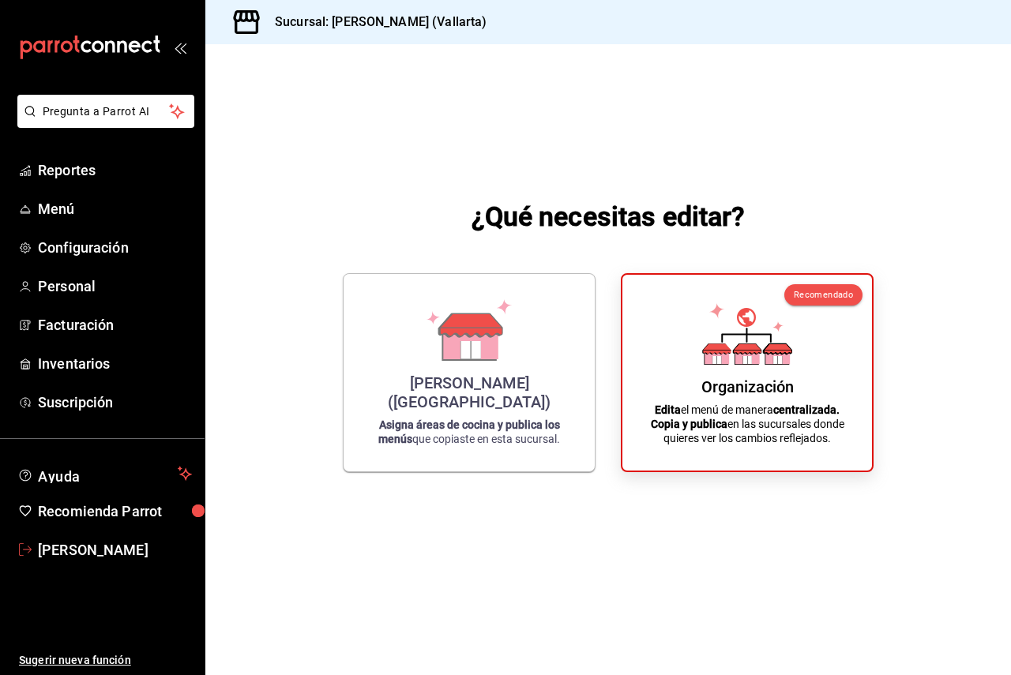
drag, startPoint x: 91, startPoint y: 540, endPoint x: 115, endPoint y: 517, distance: 33.0
click at [91, 540] on span "[PERSON_NAME]" at bounding box center [115, 549] width 154 height 21
